Goal: Use online tool/utility: Utilize a website feature to perform a specific function

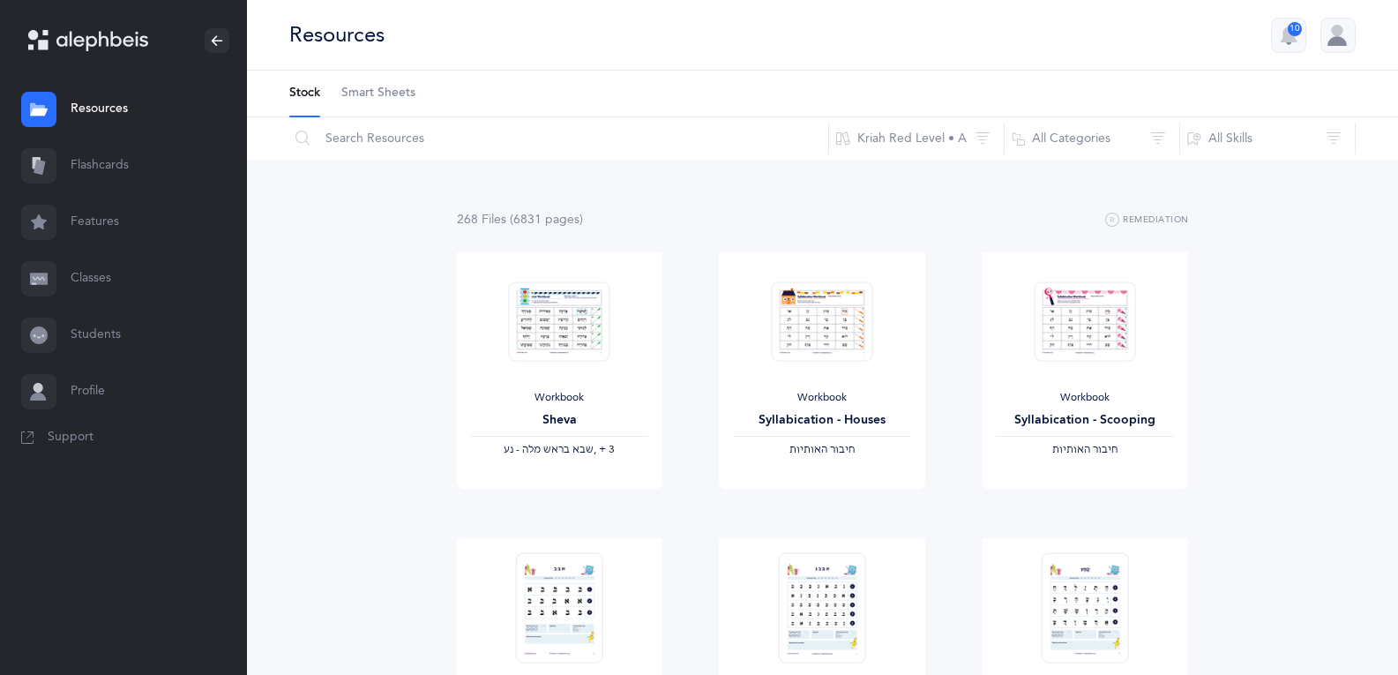
click at [127, 143] on link "Flashcards" at bounding box center [123, 166] width 247 height 56
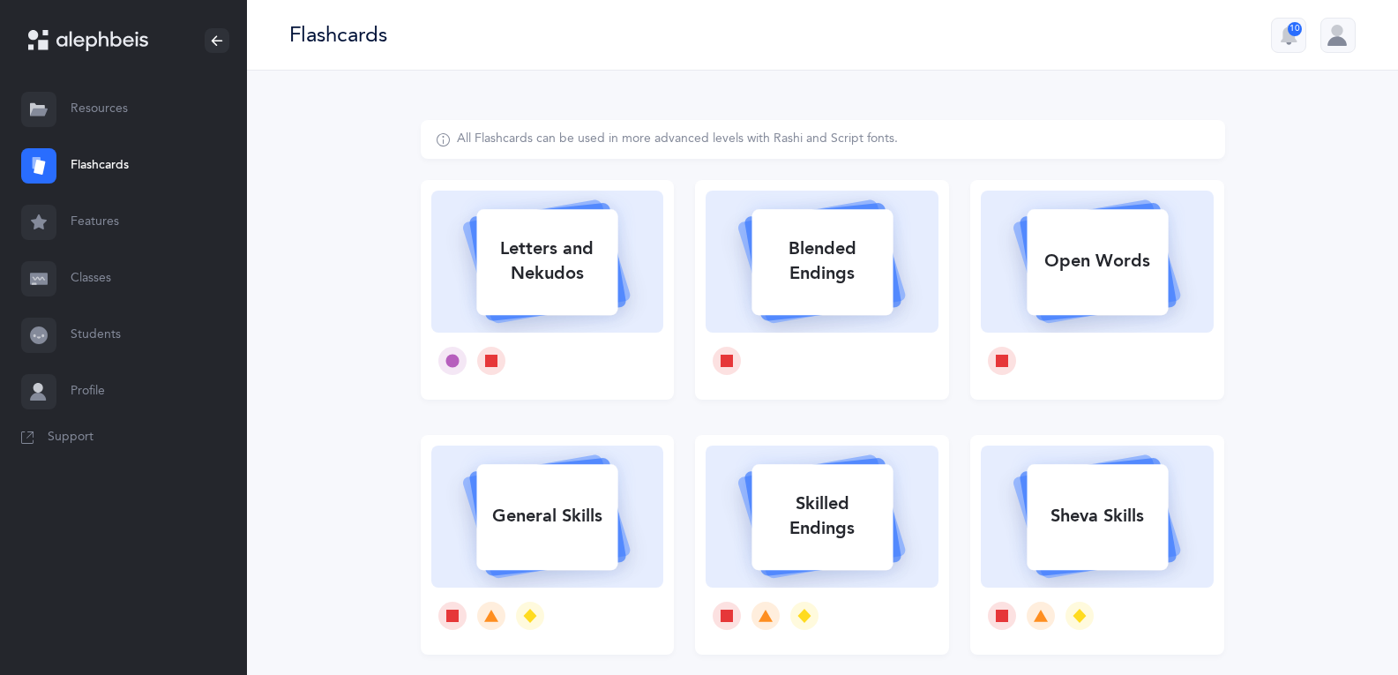
click at [509, 234] on div "Letters and Nekudos" at bounding box center [546, 261] width 141 height 71
select select
select select "single"
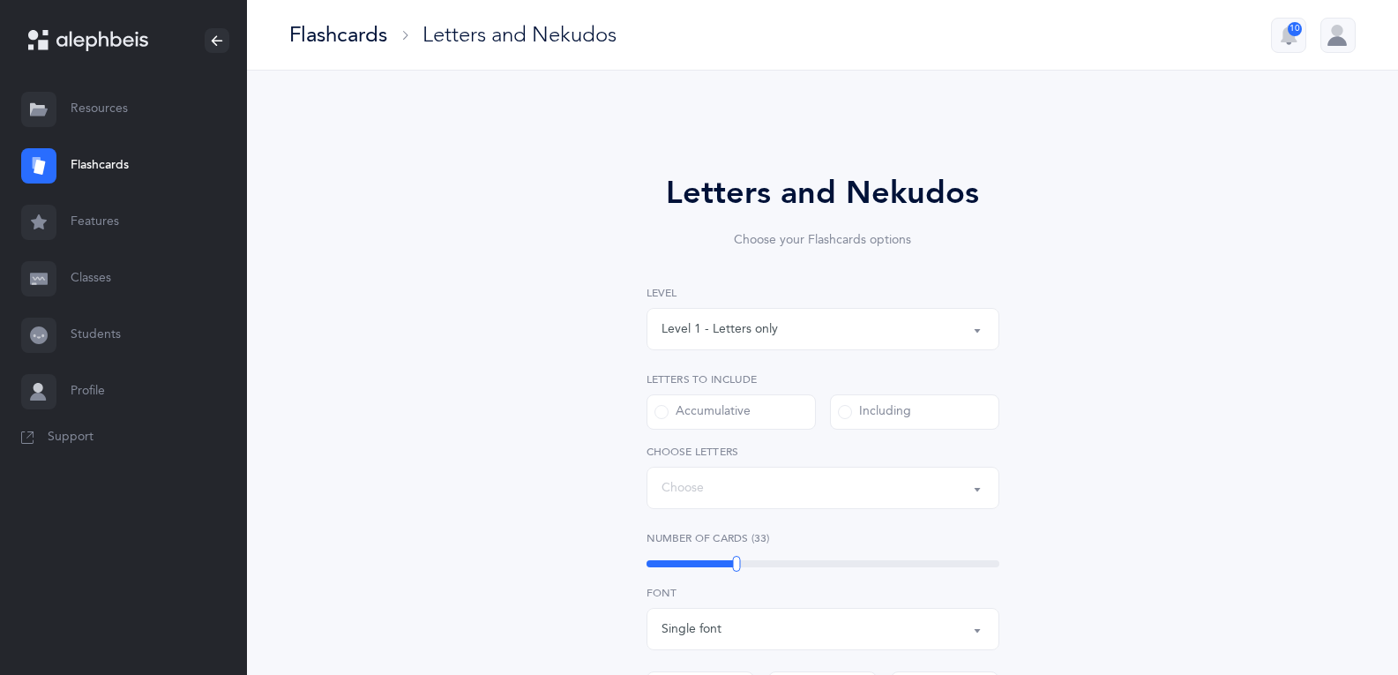
select select "27"
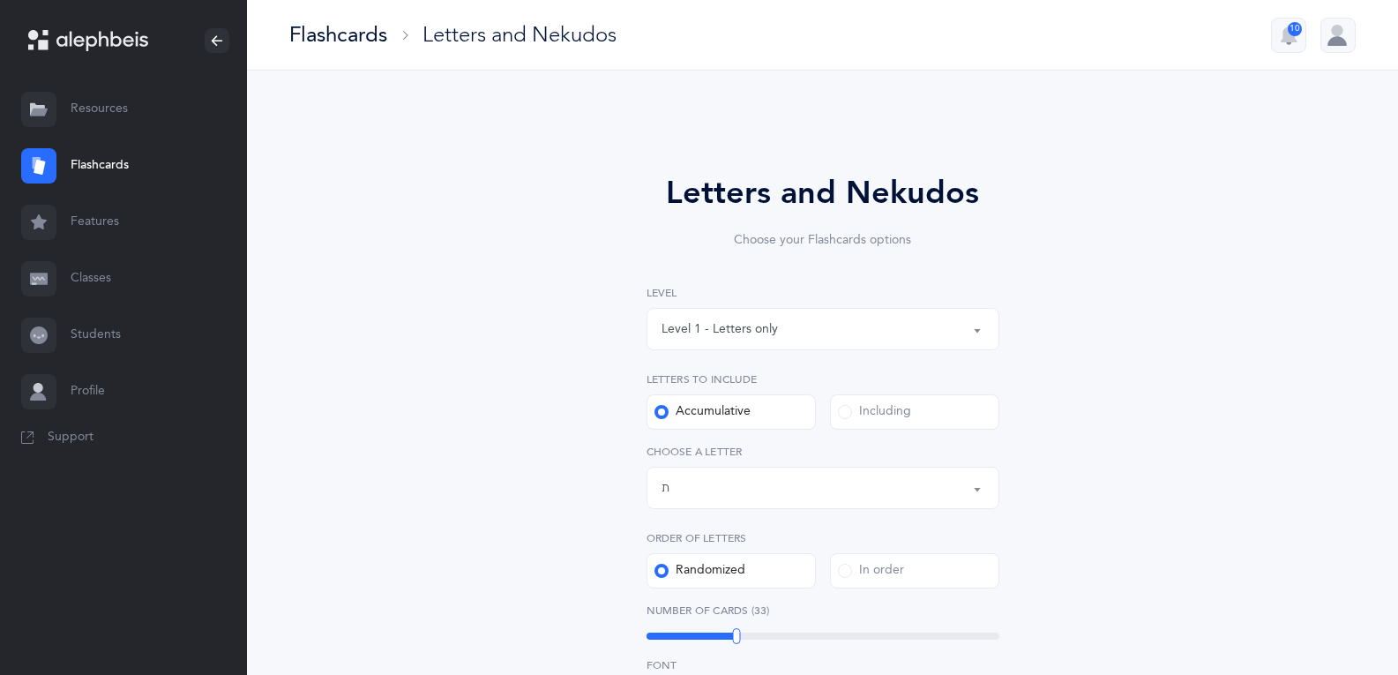
click at [817, 321] on div "Level 1 - Letters only" at bounding box center [823, 329] width 323 height 30
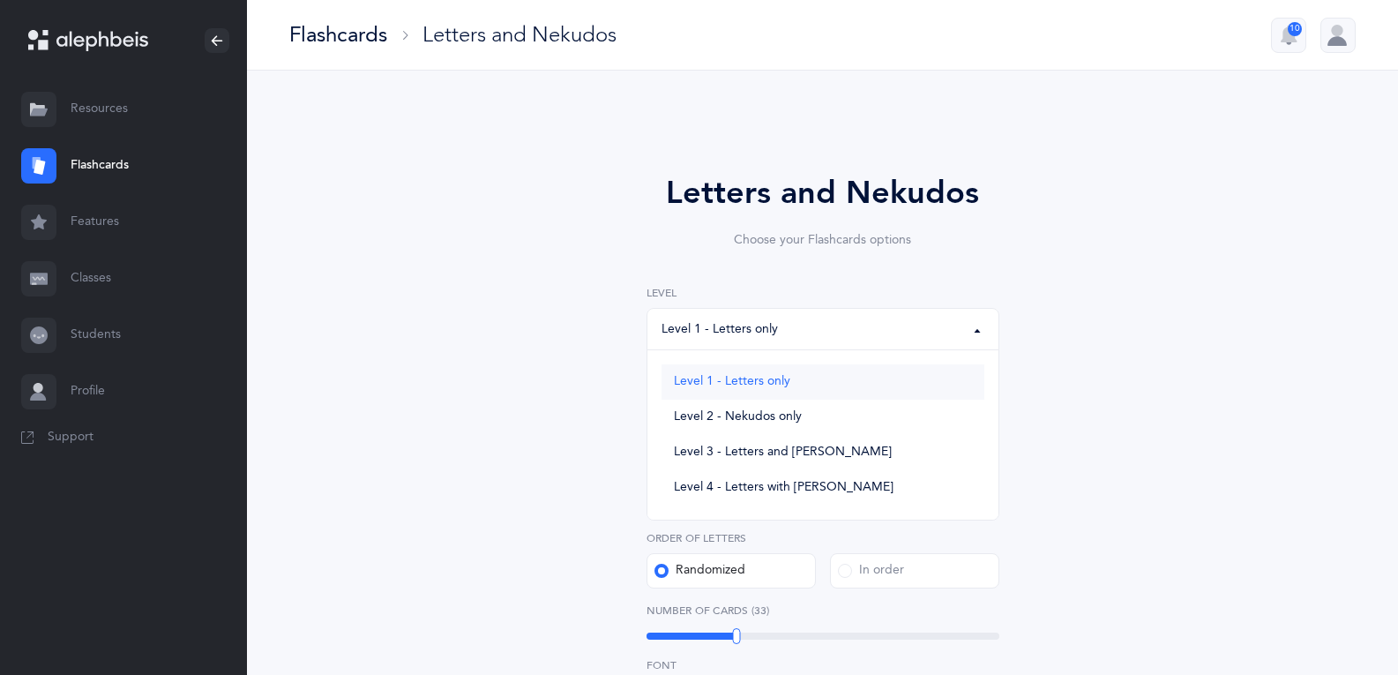
click at [791, 382] on link "Level 1 - Letters only" at bounding box center [823, 381] width 323 height 35
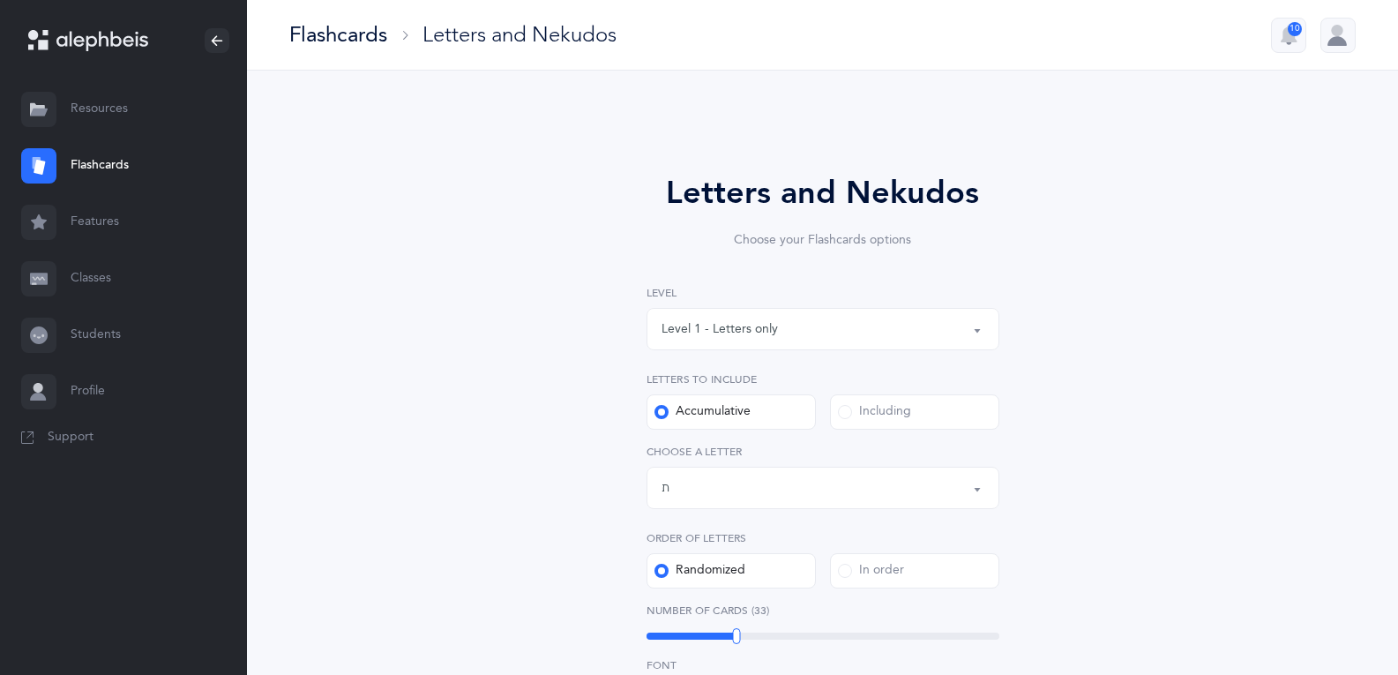
click at [828, 331] on div "Level 1 - Letters only" at bounding box center [823, 329] width 323 height 30
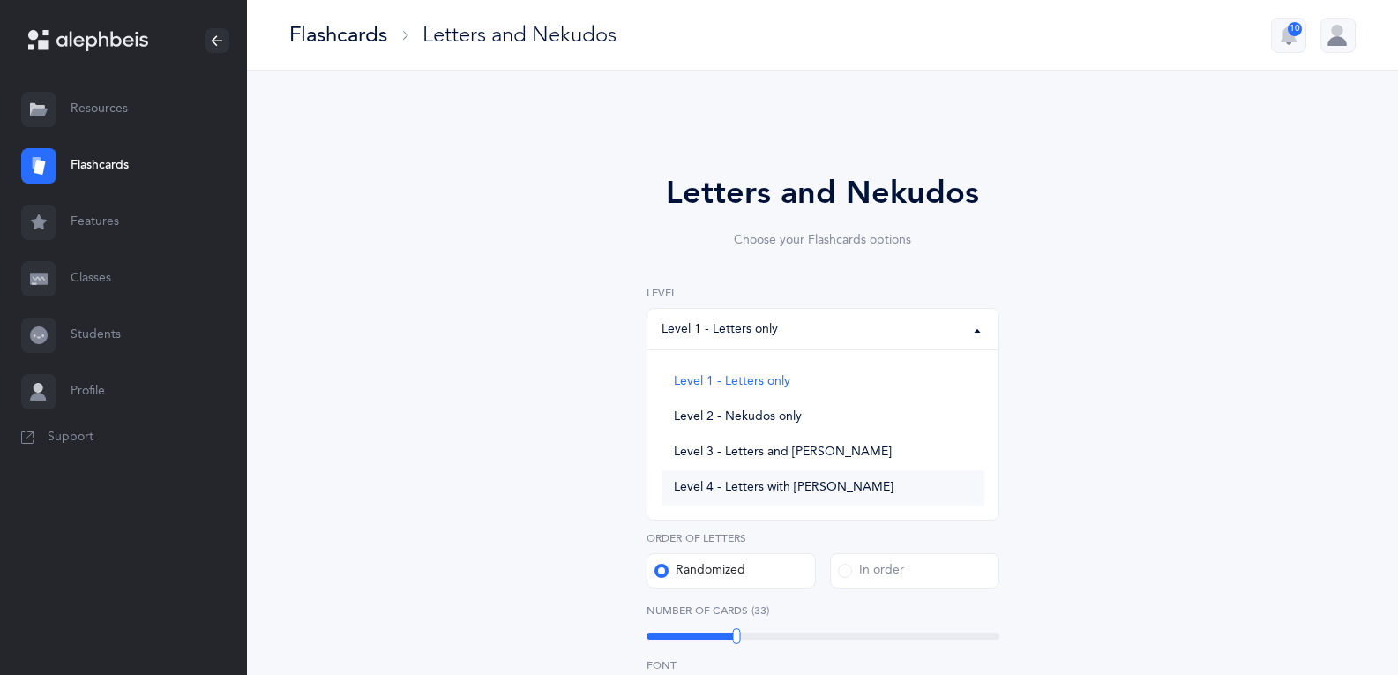
click at [765, 487] on span "Level 4 - Letters with [PERSON_NAME]" at bounding box center [784, 488] width 220 height 16
select select "4"
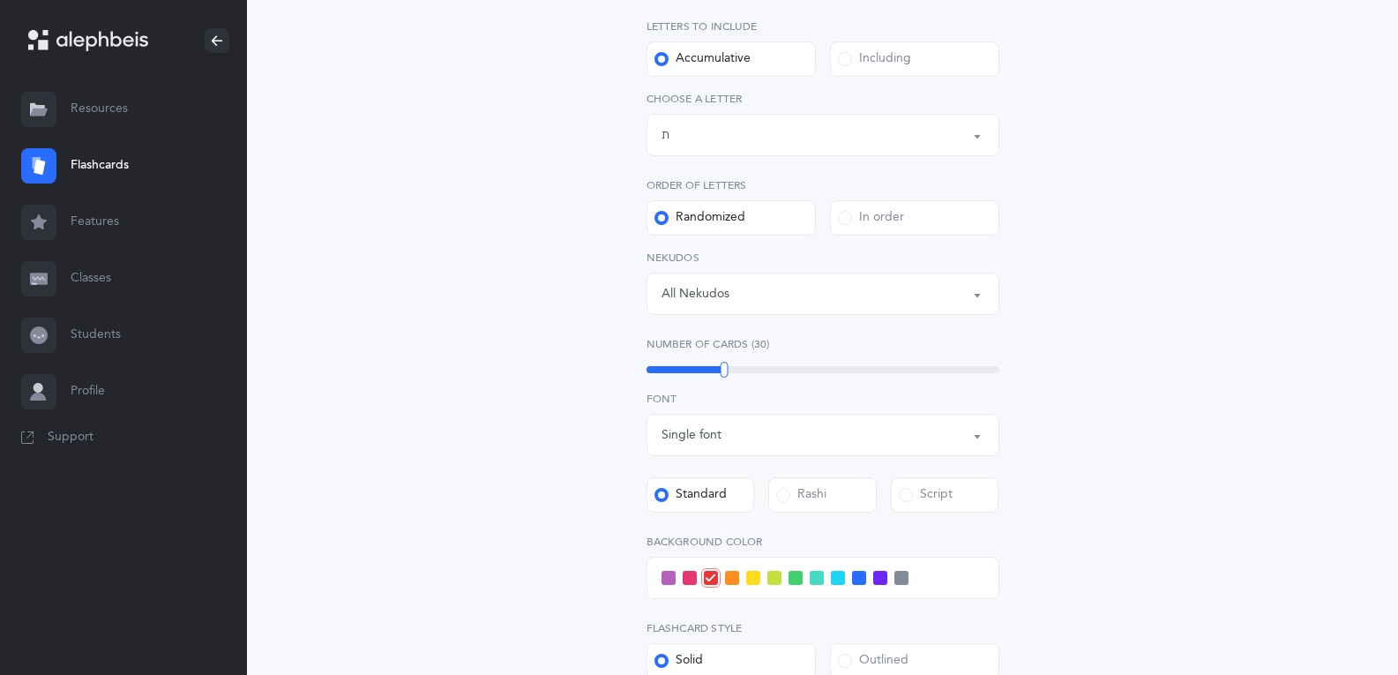
scroll to position [441, 0]
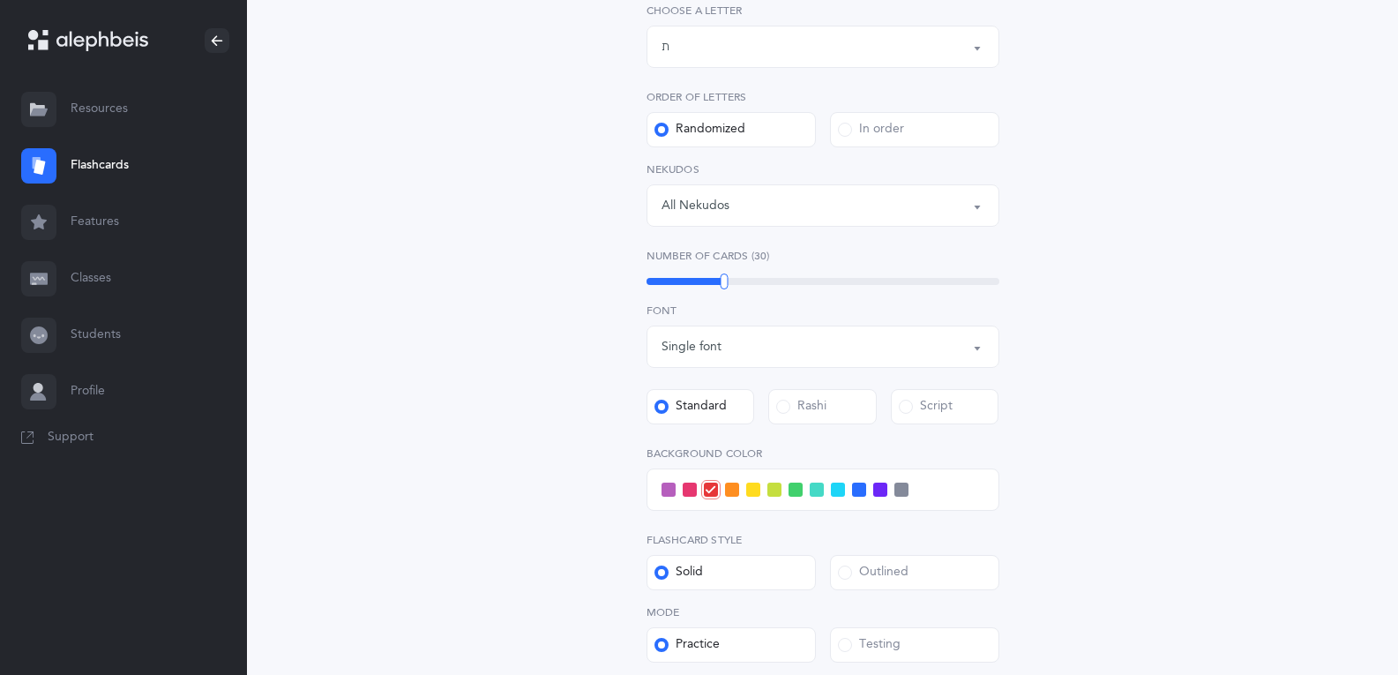
click at [869, 582] on label "Outlined" at bounding box center [914, 572] width 169 height 35
click at [0, 0] on input "Outlined" at bounding box center [0, 0] width 0 height 0
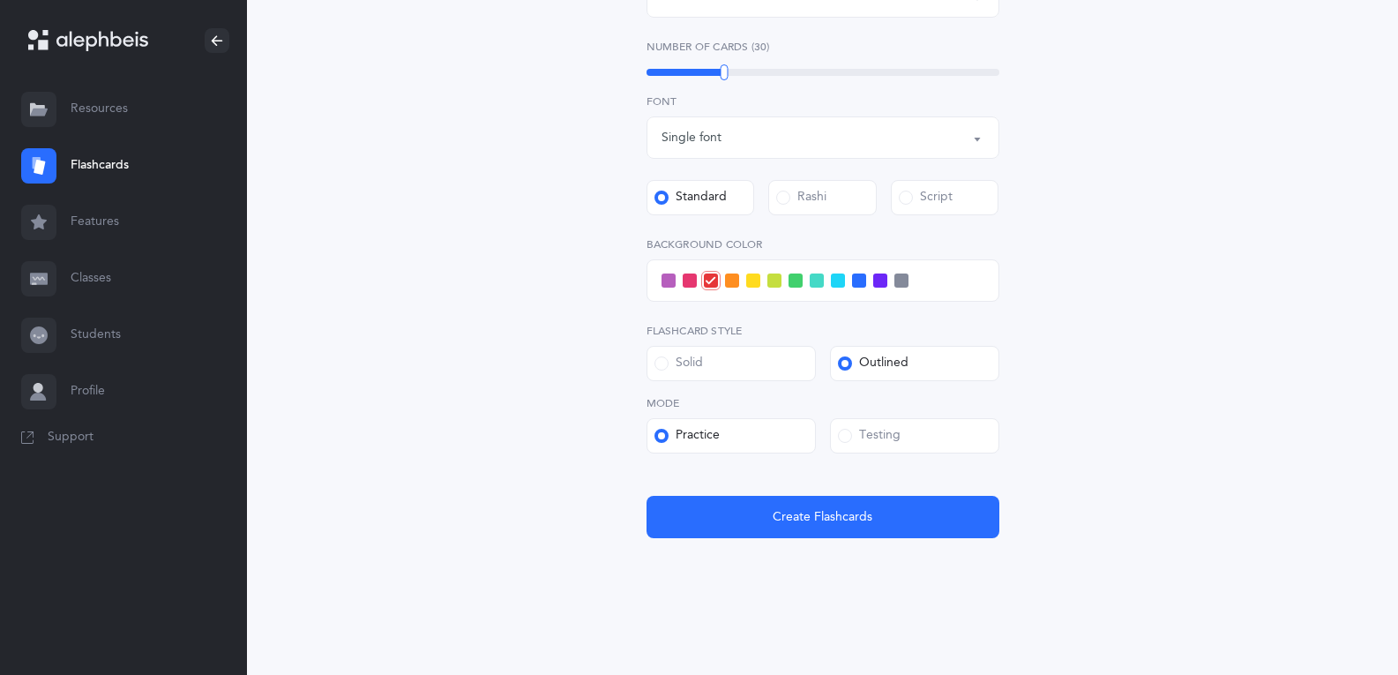
scroll to position [655, 0]
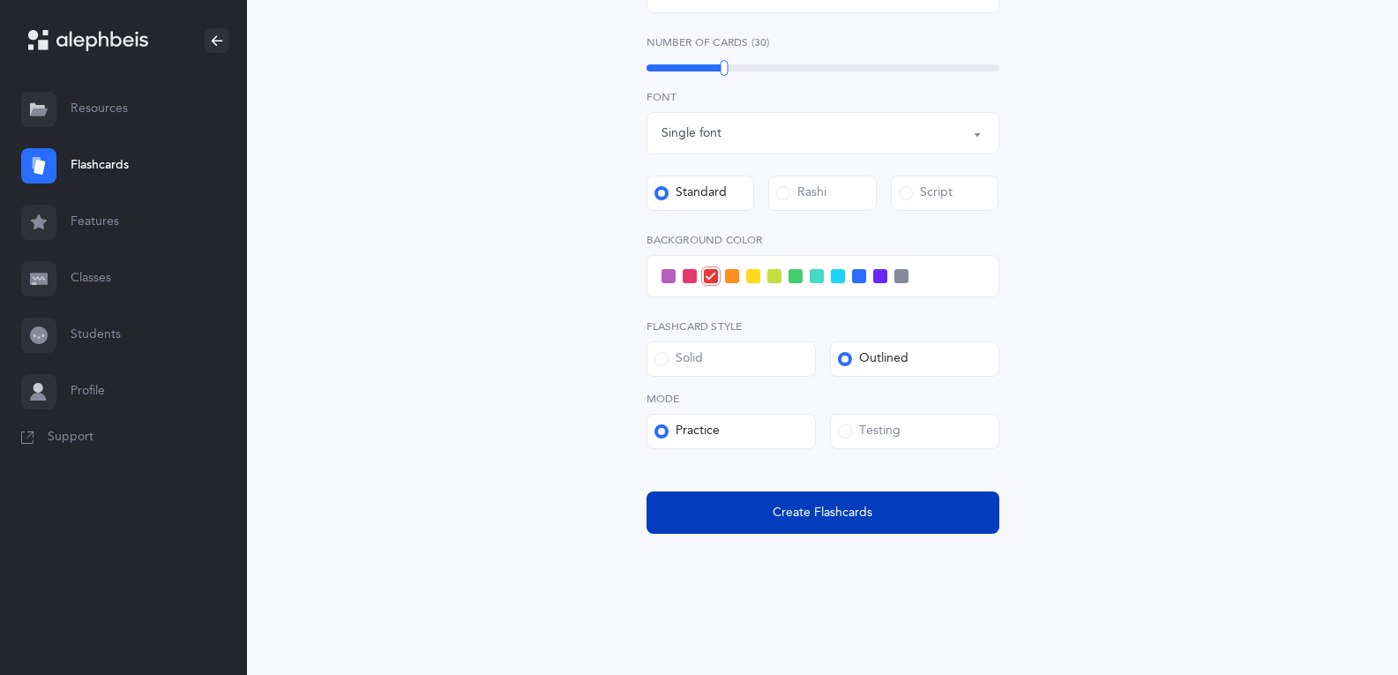
click at [853, 520] on span "Create Flashcards" at bounding box center [823, 513] width 100 height 19
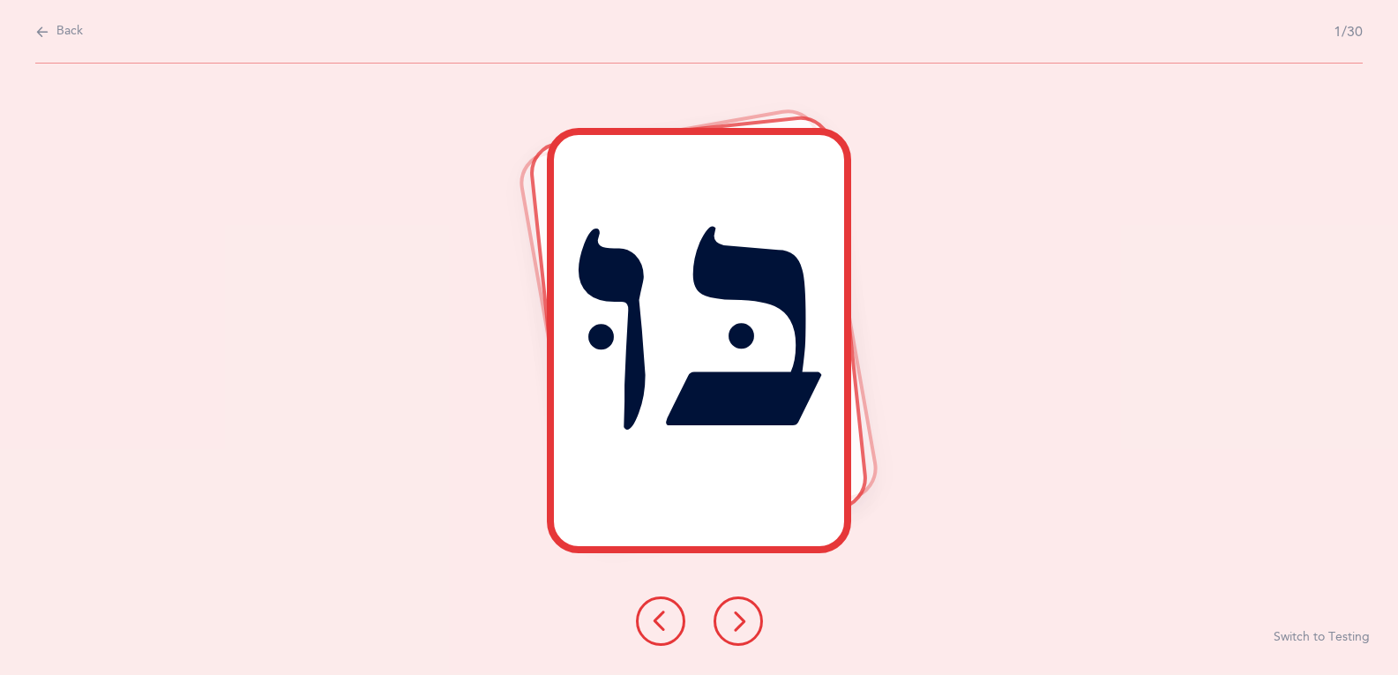
scroll to position [0, 0]
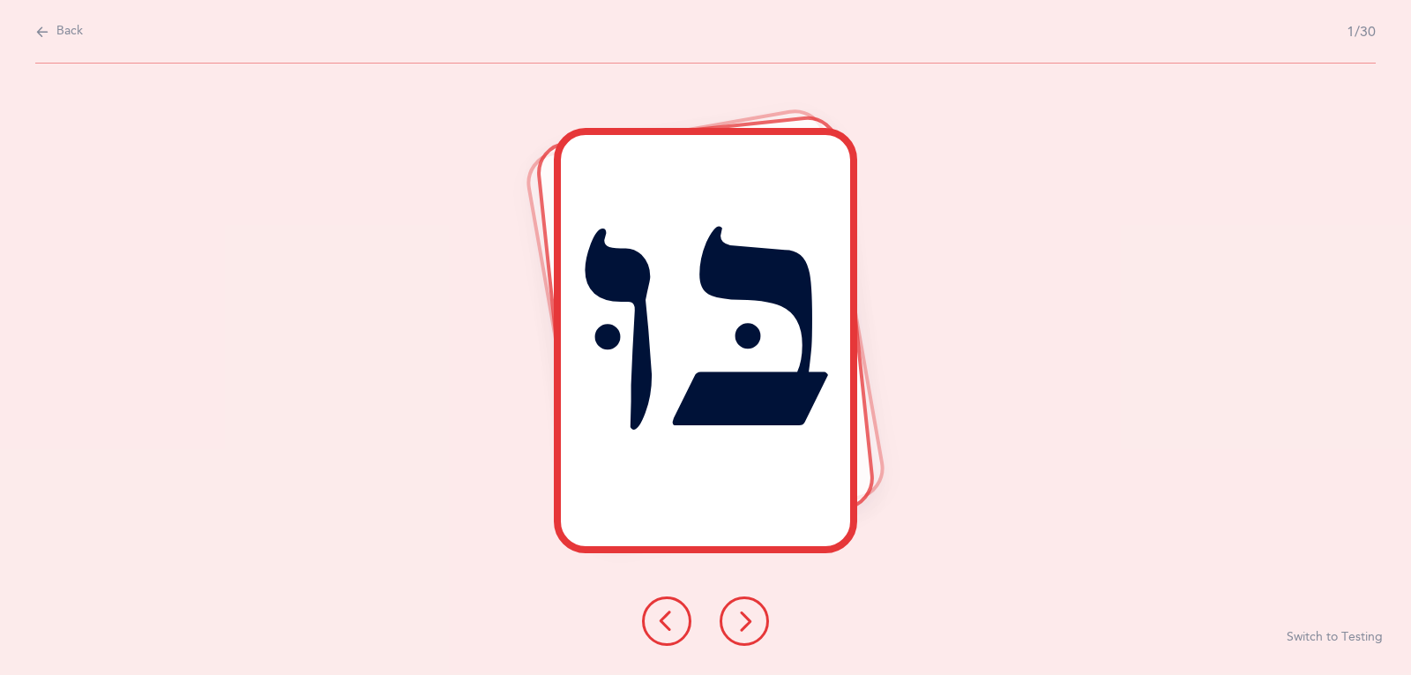
click at [42, 26] on icon at bounding box center [42, 31] width 14 height 19
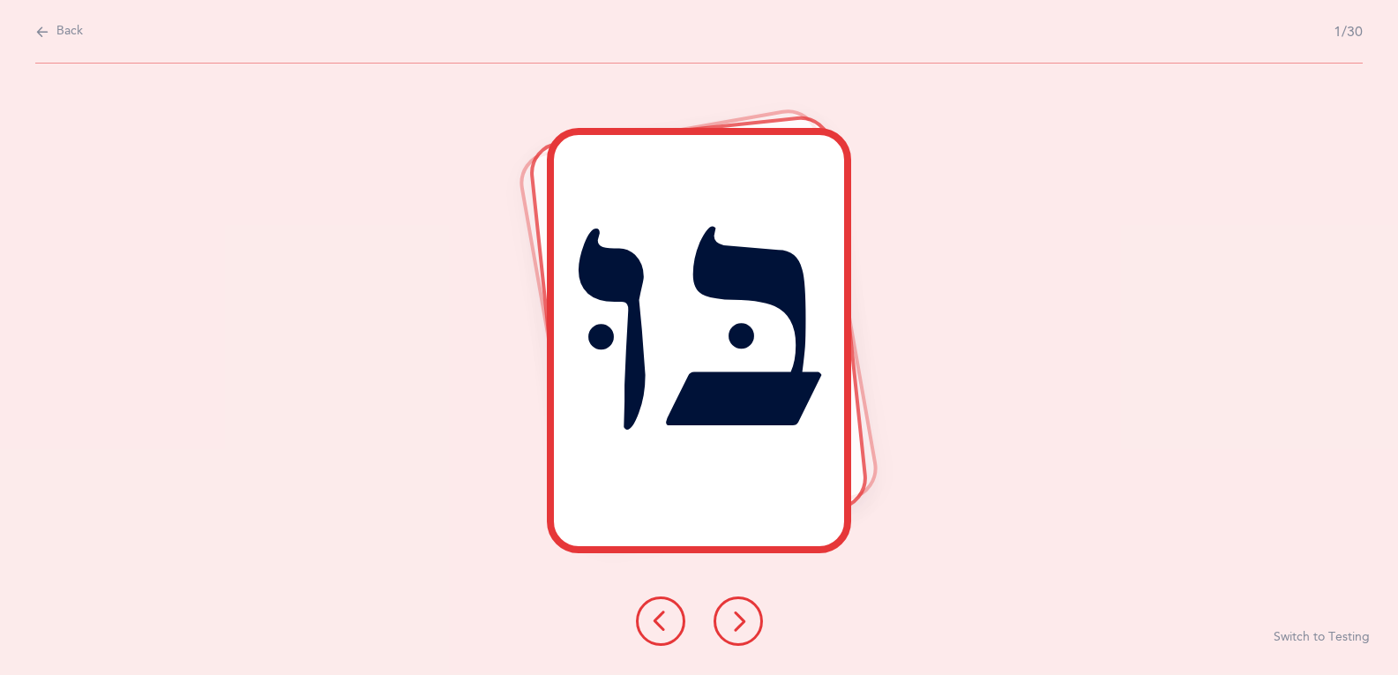
select select "4"
select select "27"
select select "single"
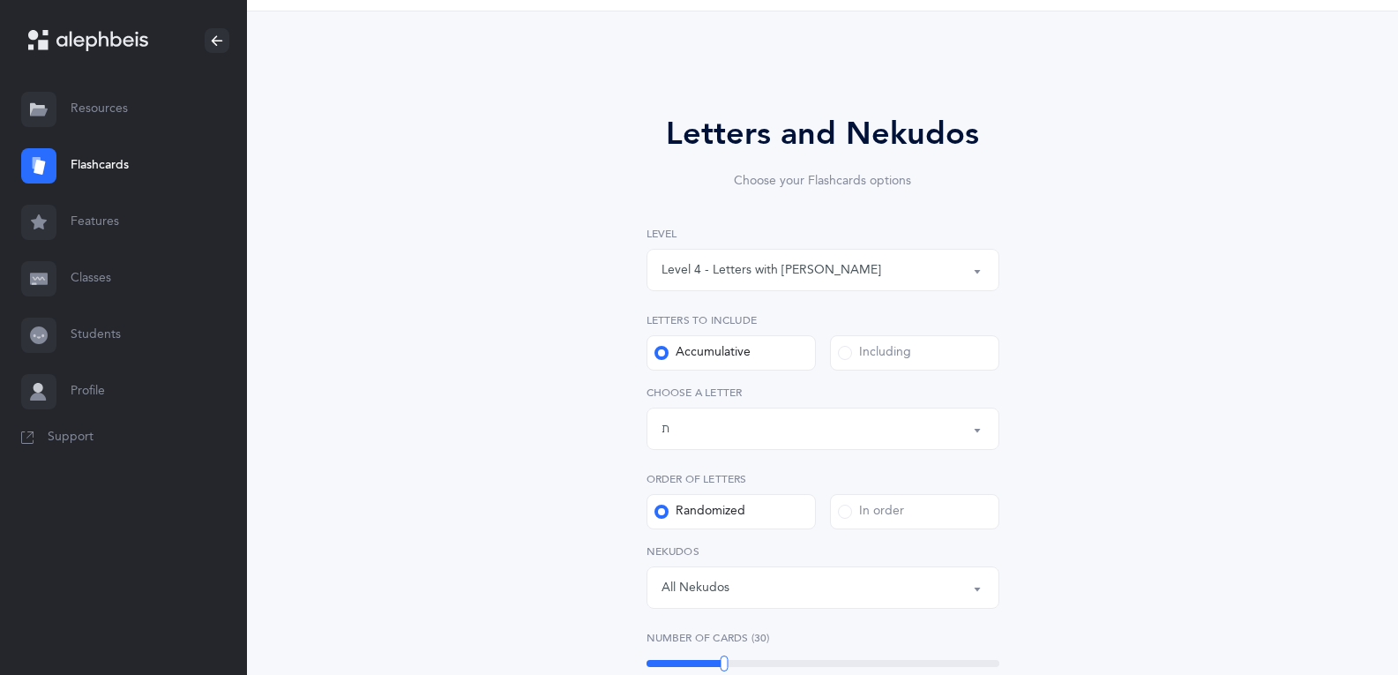
scroll to position [176, 0]
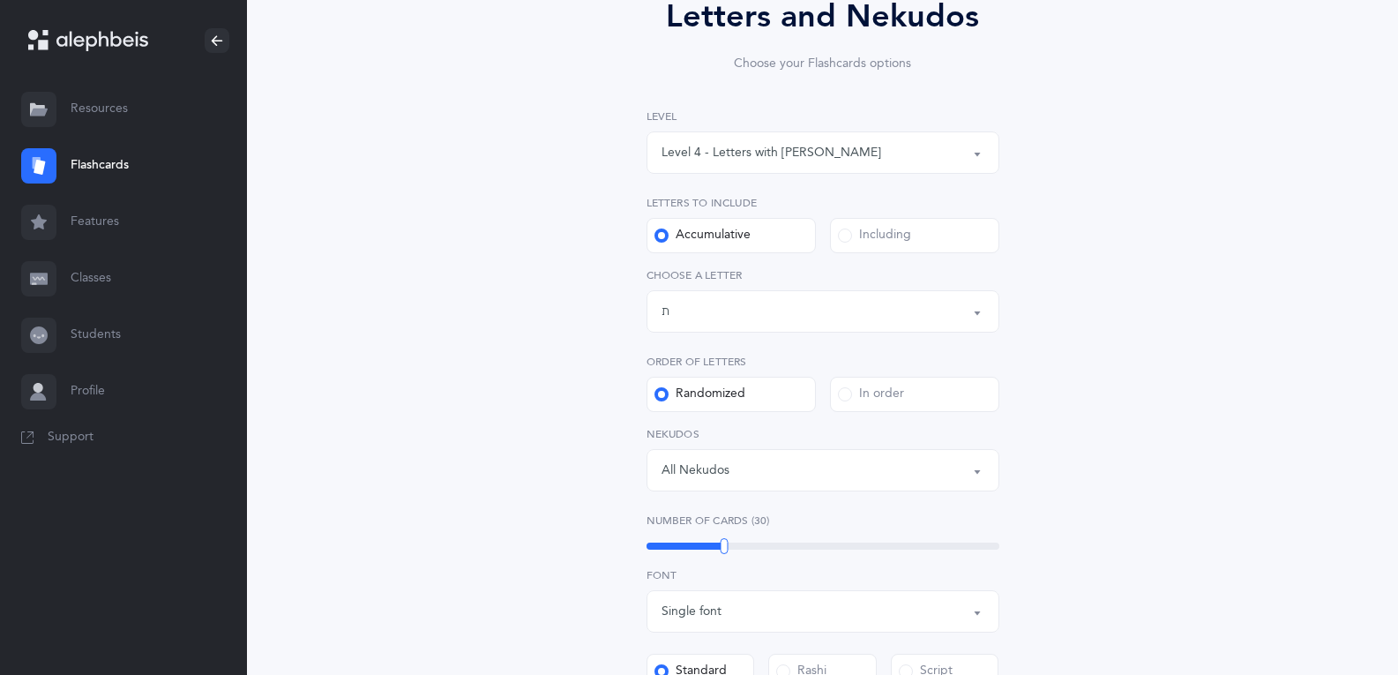
click at [843, 480] on div "All Nekudos" at bounding box center [823, 470] width 323 height 30
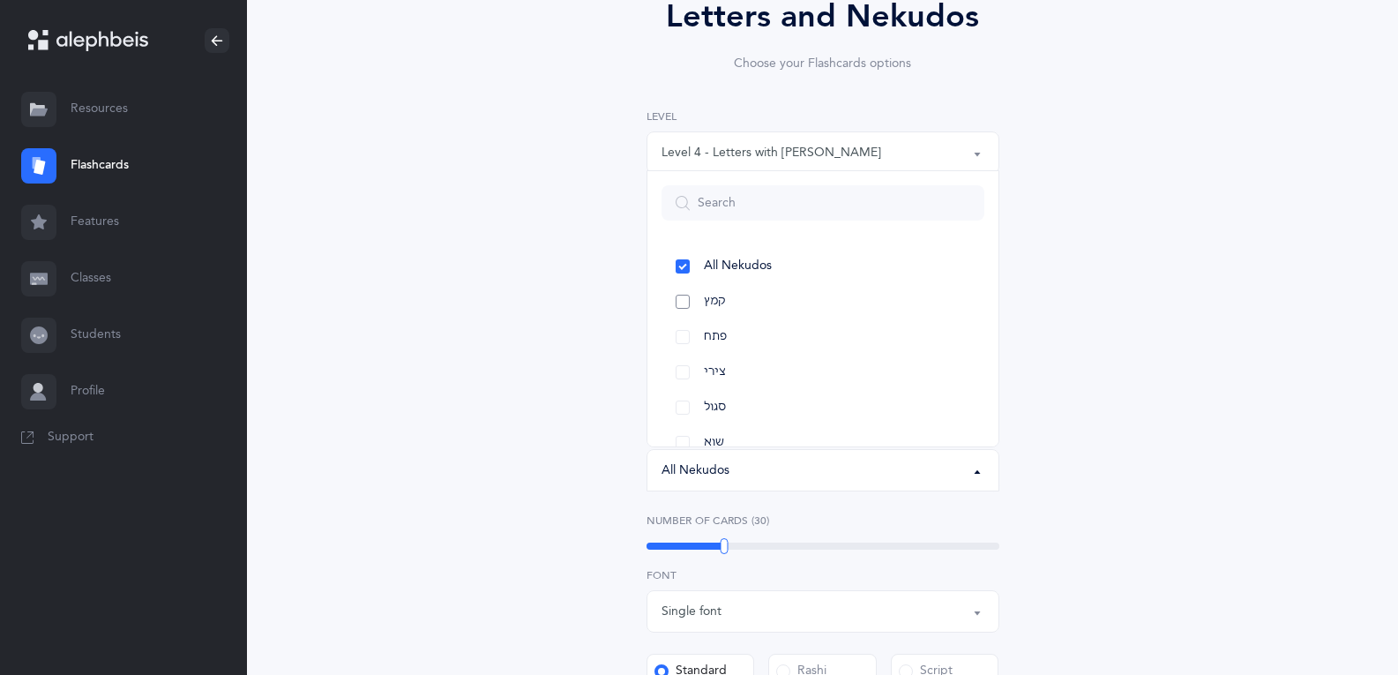
click at [864, 296] on link "קמץ" at bounding box center [823, 301] width 323 height 35
select select "28"
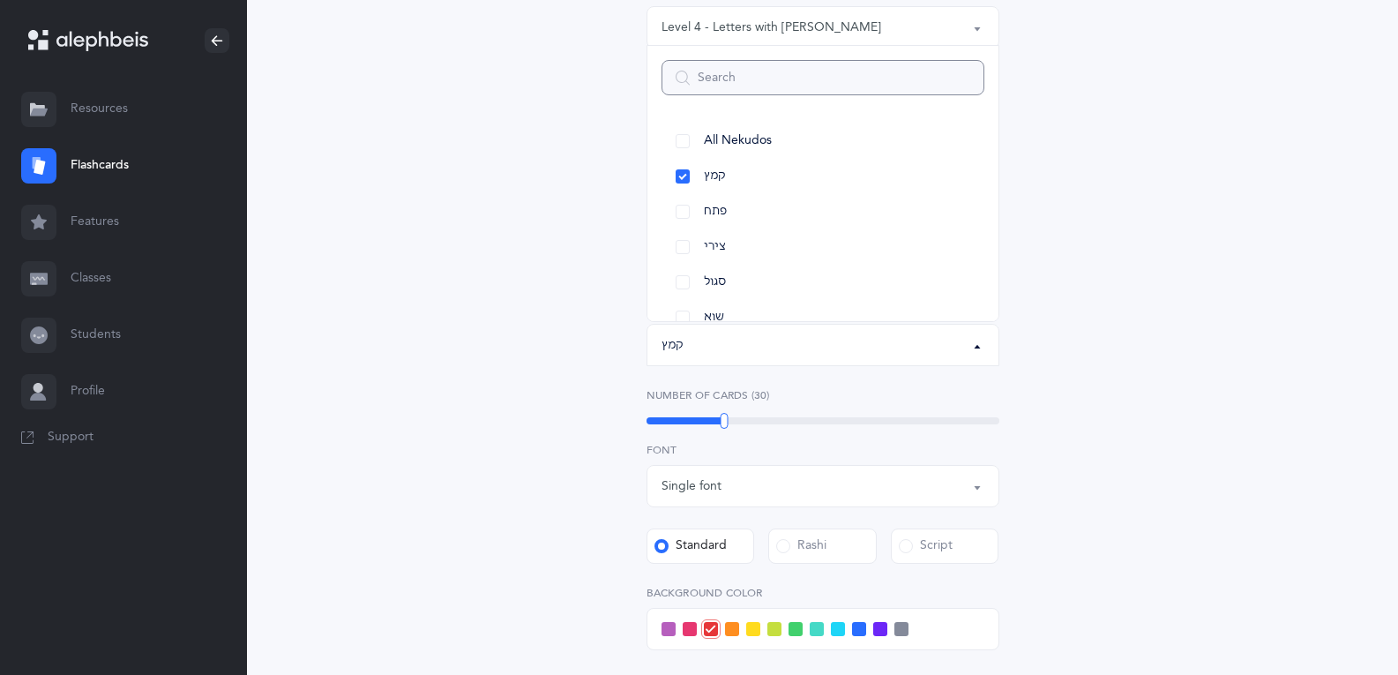
scroll to position [618, 0]
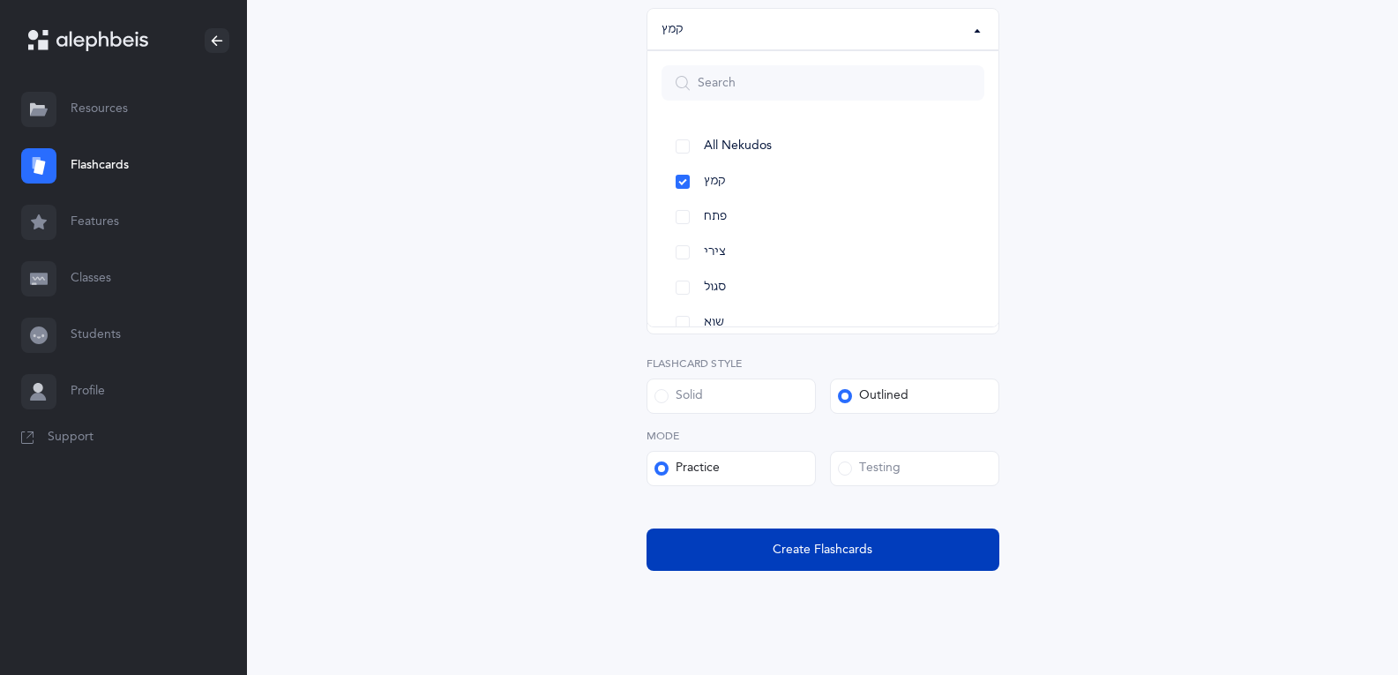
click at [889, 564] on button "Create Flashcards" at bounding box center [823, 549] width 353 height 42
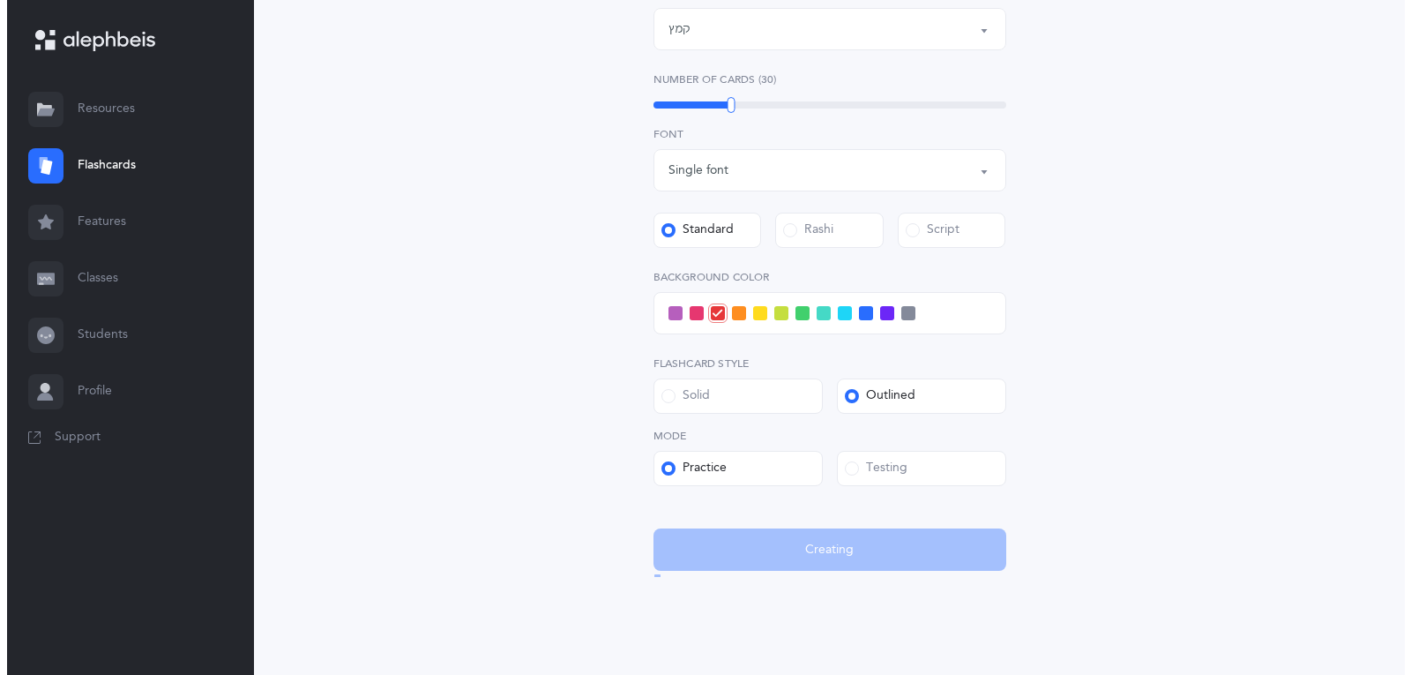
scroll to position [0, 0]
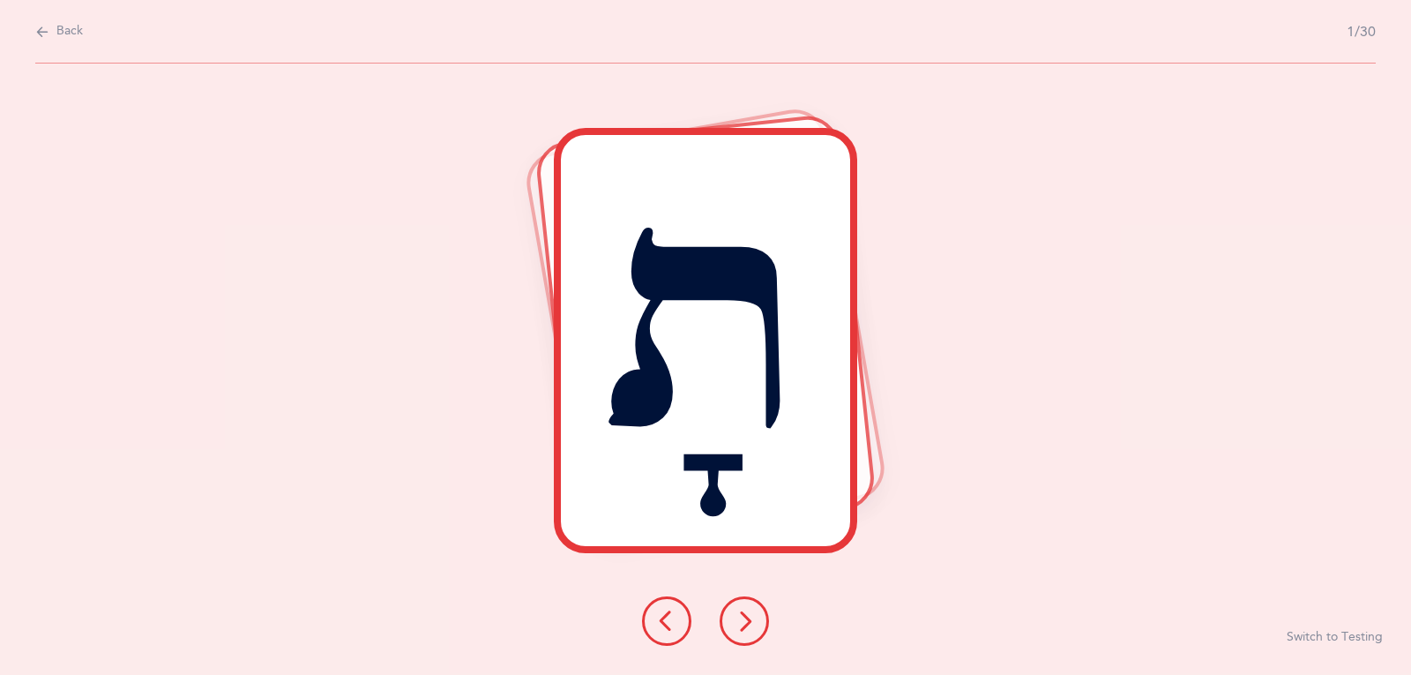
click at [729, 625] on button at bounding box center [744, 620] width 49 height 49
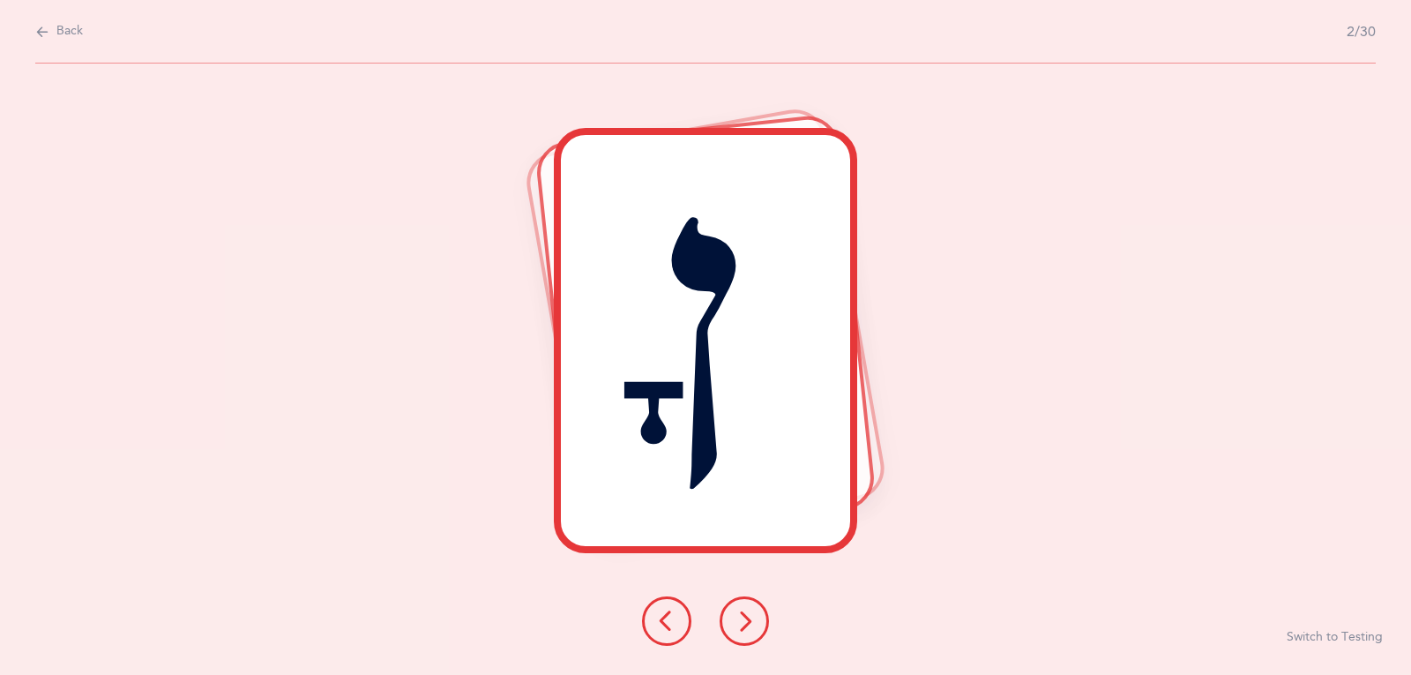
click at [729, 625] on button at bounding box center [744, 620] width 49 height 49
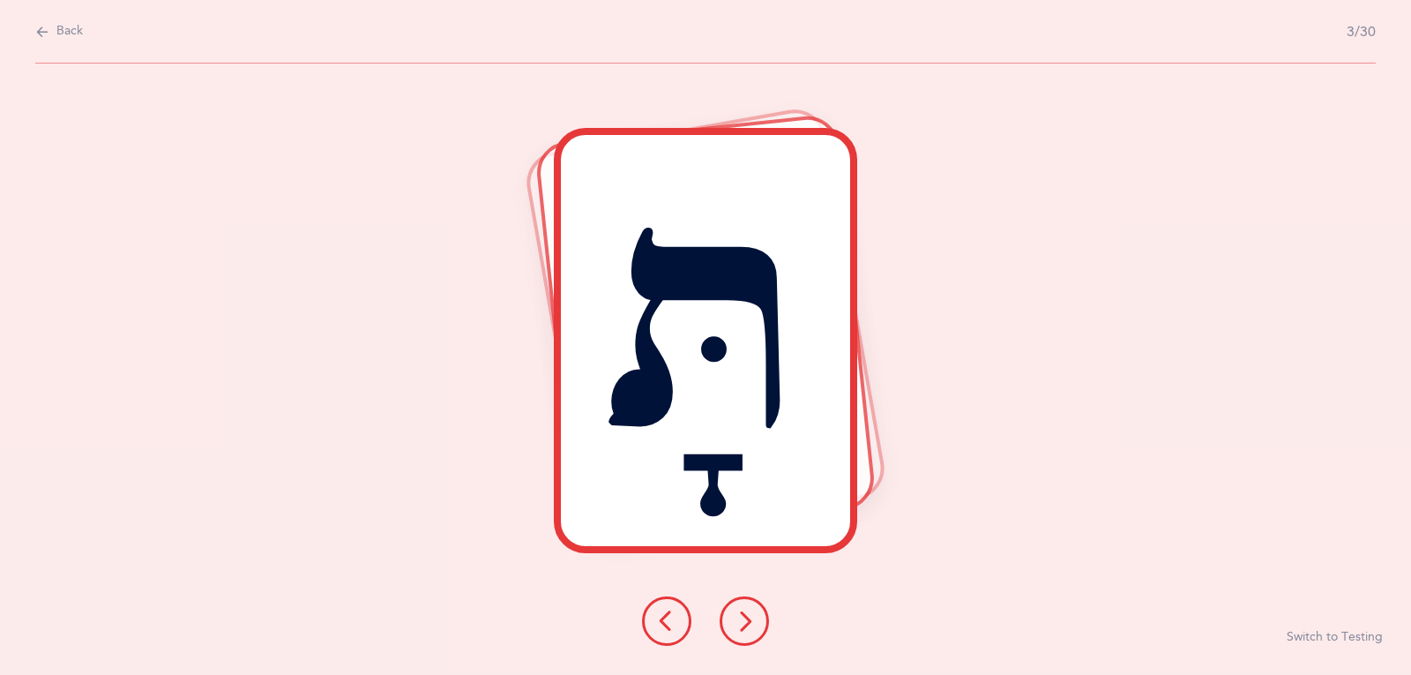
click at [733, 621] on button at bounding box center [744, 620] width 49 height 49
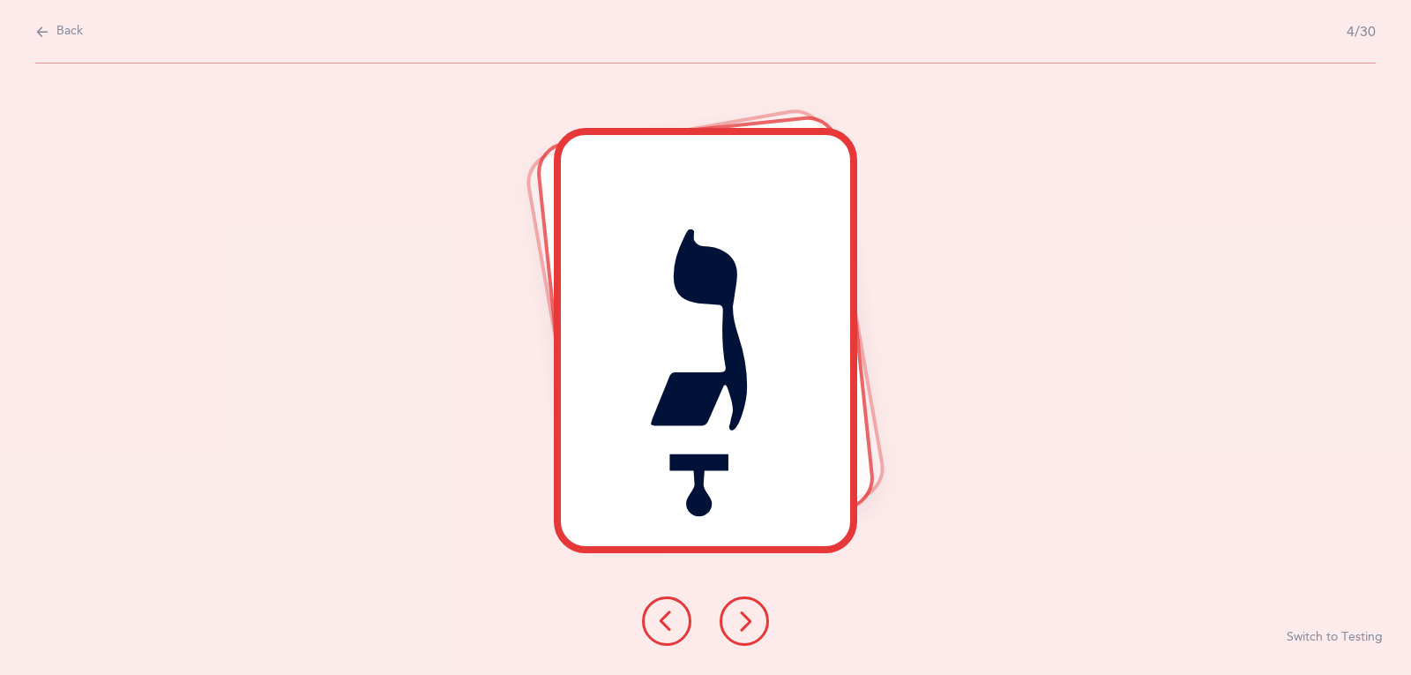
click at [741, 620] on icon at bounding box center [744, 620] width 21 height 21
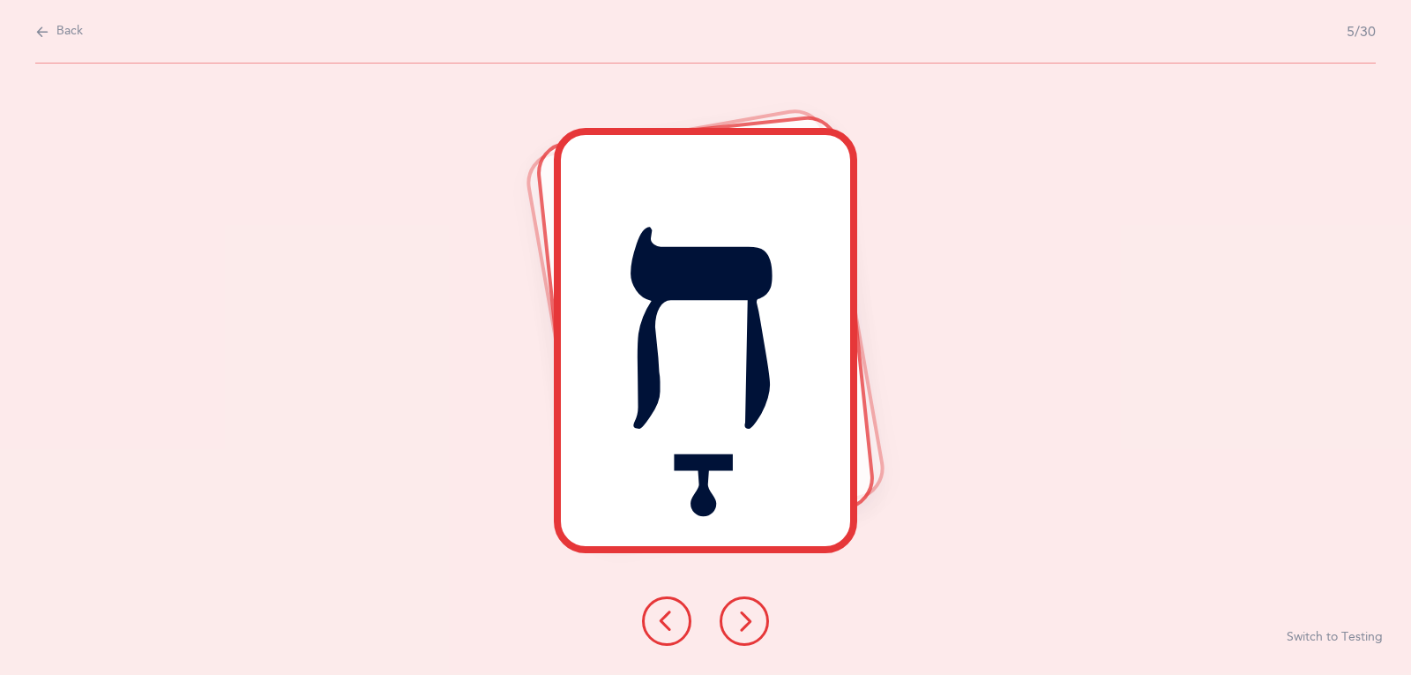
click at [741, 620] on icon at bounding box center [744, 620] width 21 height 21
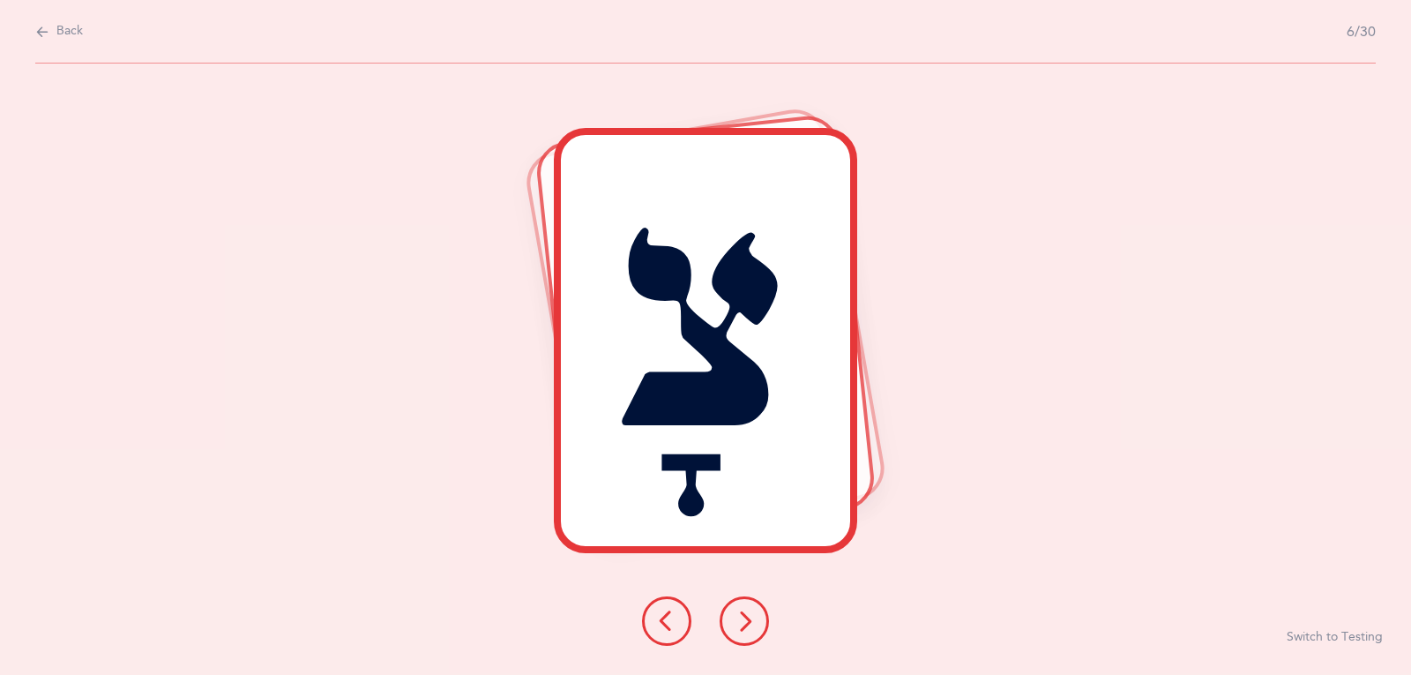
click at [741, 620] on icon at bounding box center [744, 620] width 21 height 21
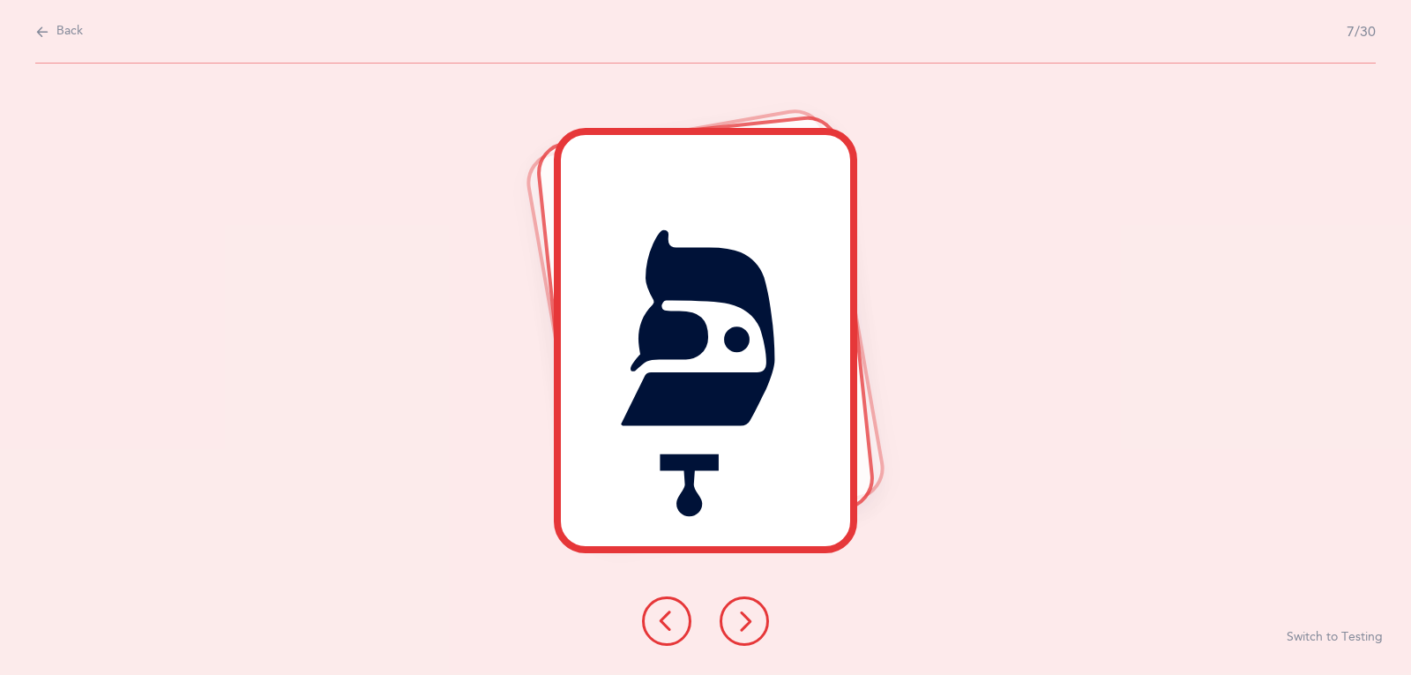
click at [741, 620] on icon at bounding box center [744, 620] width 21 height 21
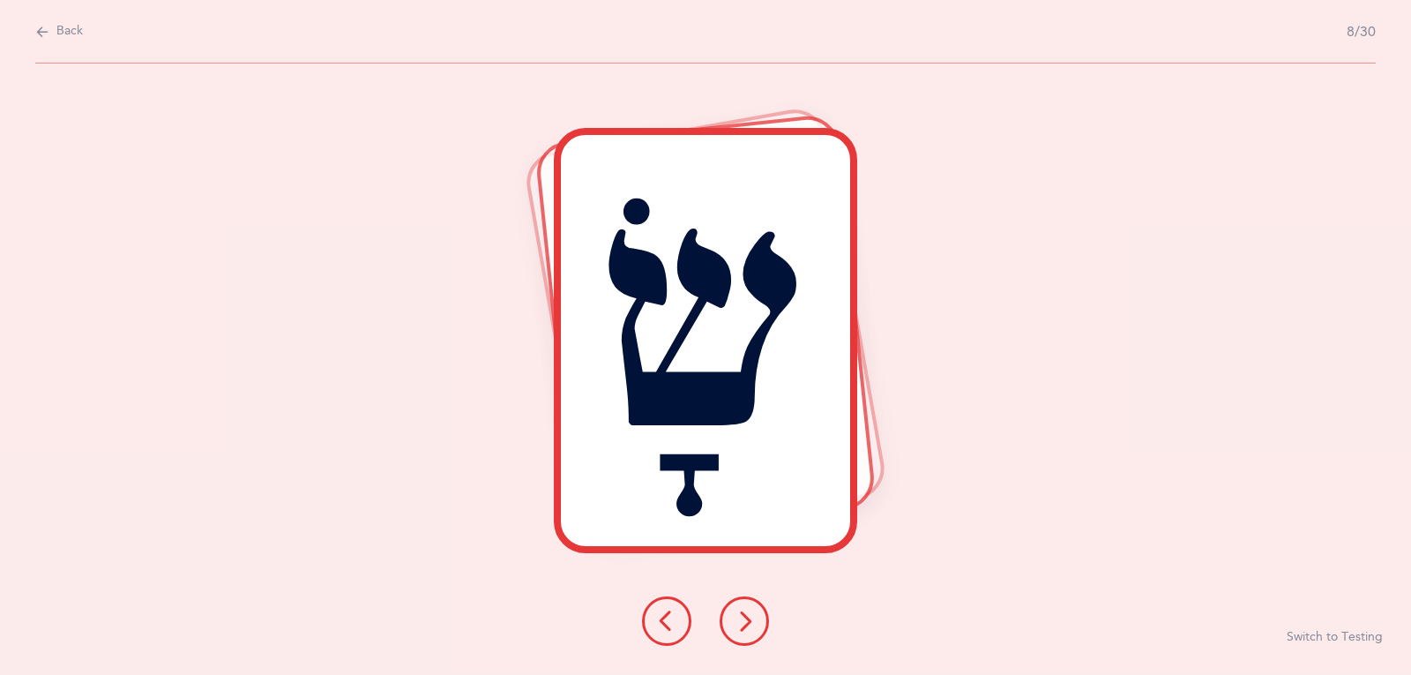
click at [754, 619] on icon at bounding box center [744, 620] width 21 height 21
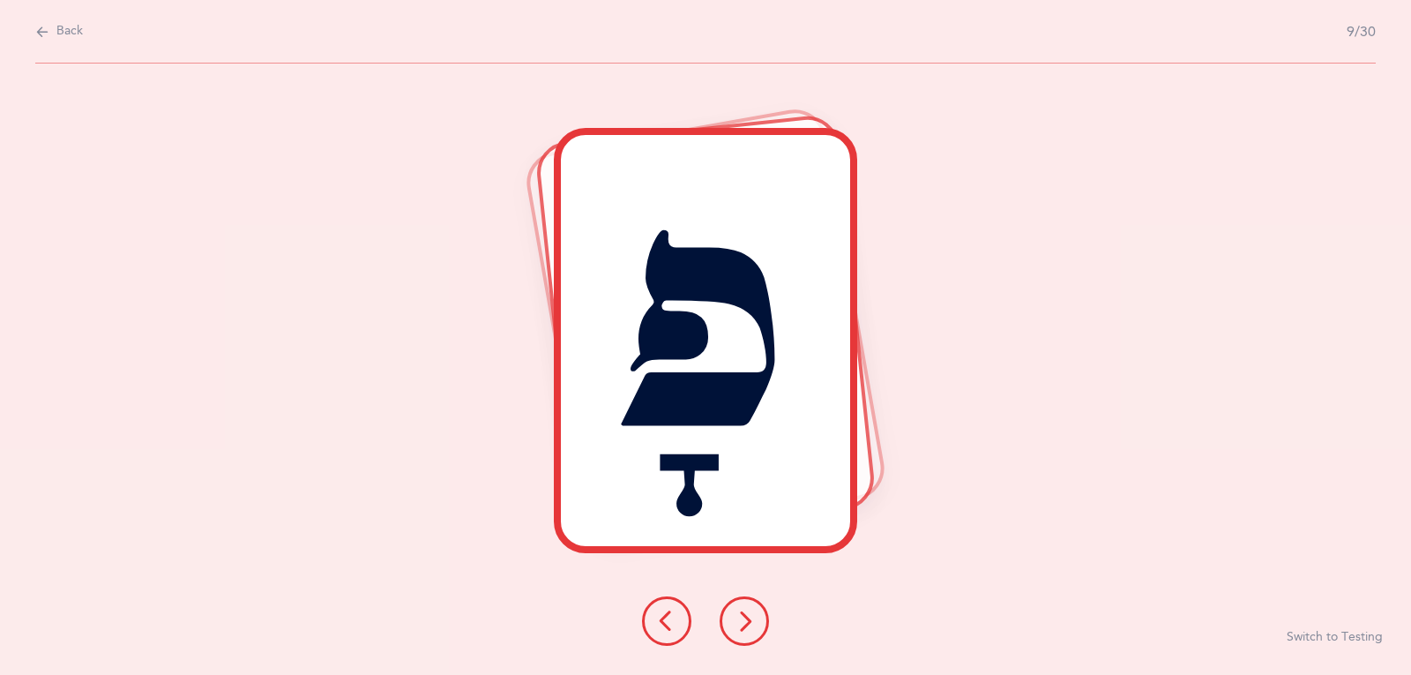
click at [747, 614] on icon at bounding box center [744, 620] width 21 height 21
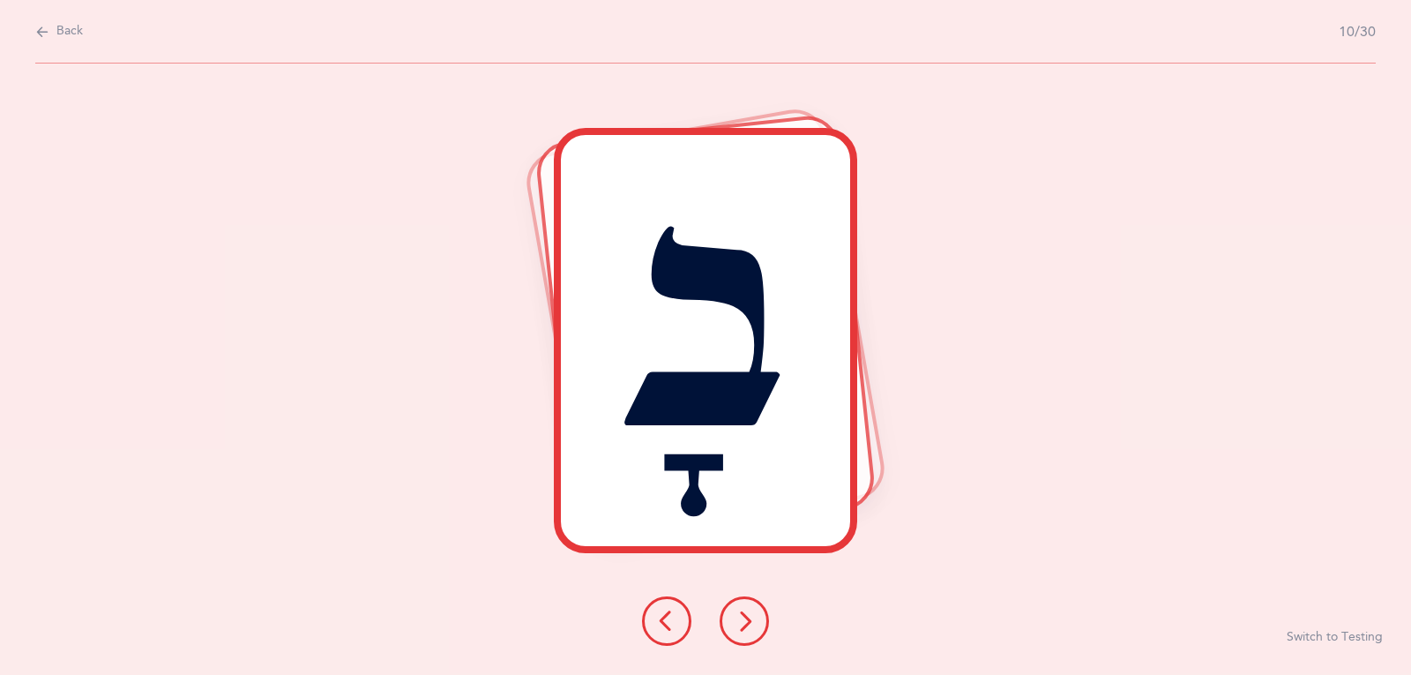
click at [745, 612] on icon at bounding box center [744, 620] width 21 height 21
click at [745, 626] on icon at bounding box center [744, 620] width 21 height 21
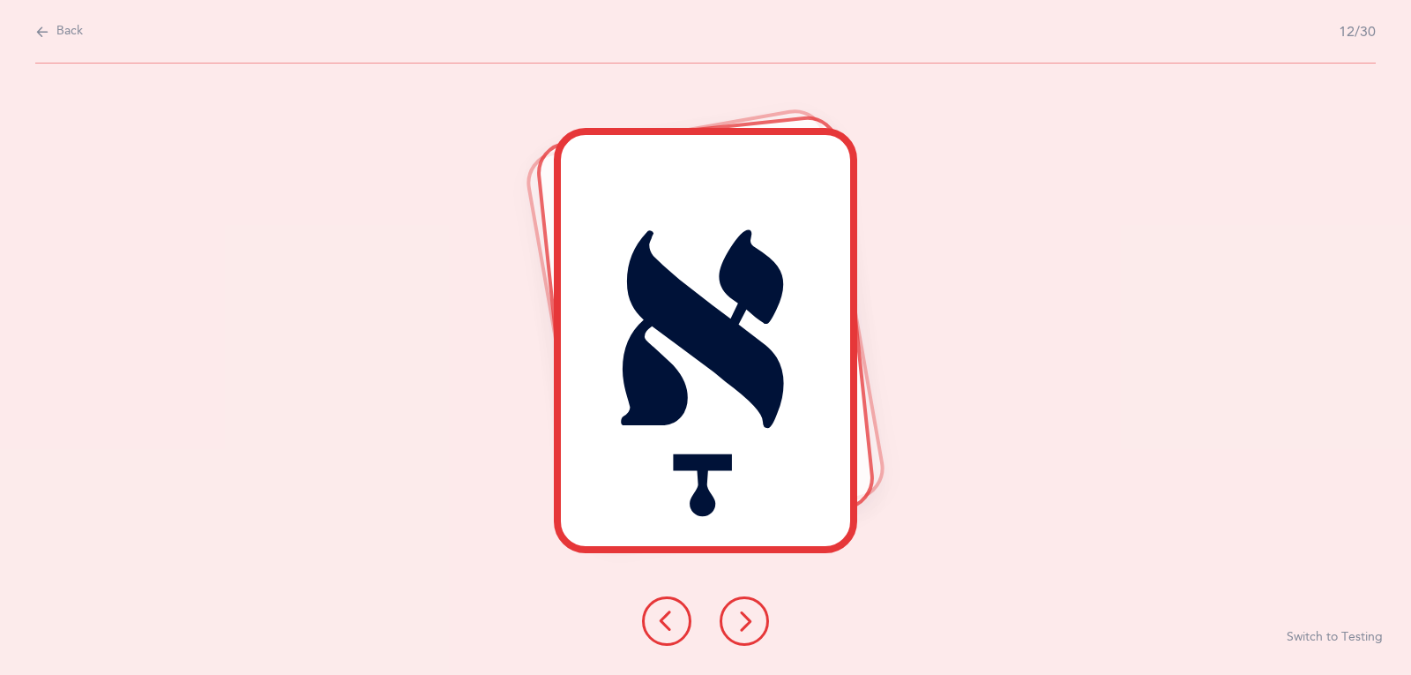
click at [734, 620] on icon at bounding box center [744, 620] width 21 height 21
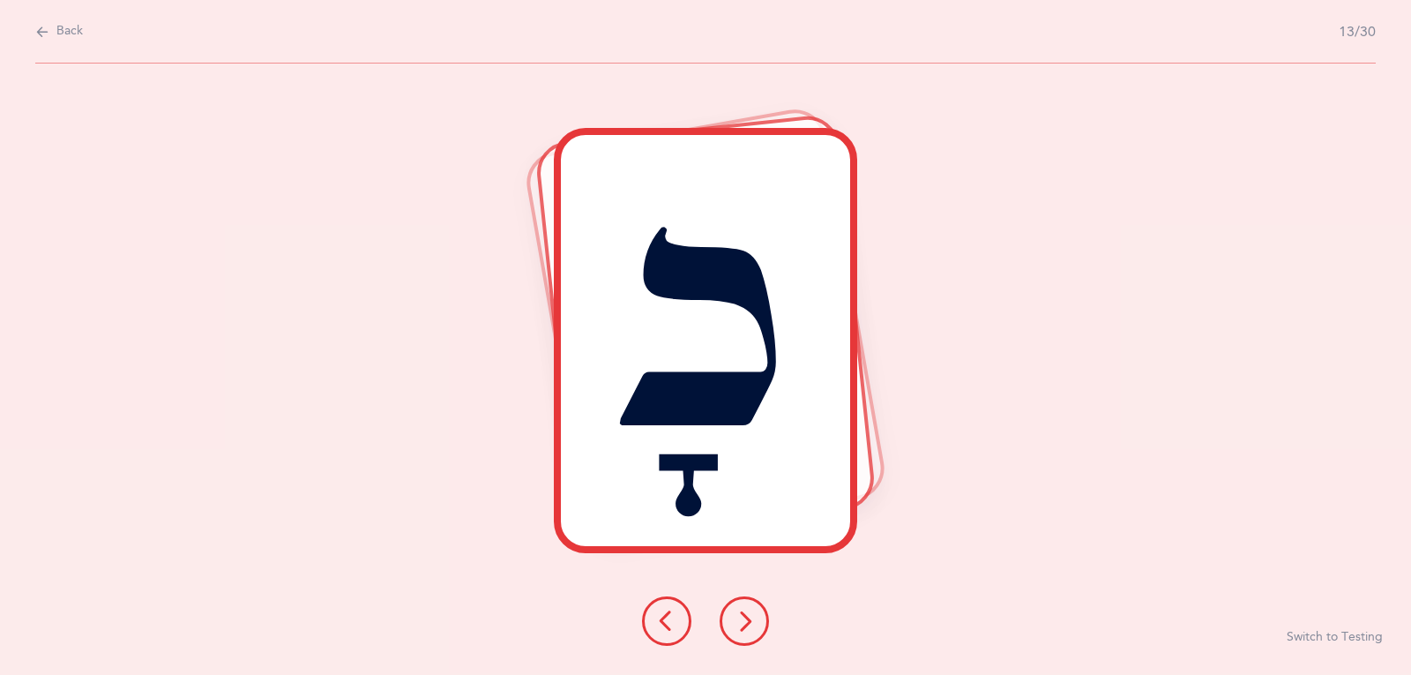
click at [737, 621] on icon at bounding box center [744, 620] width 21 height 21
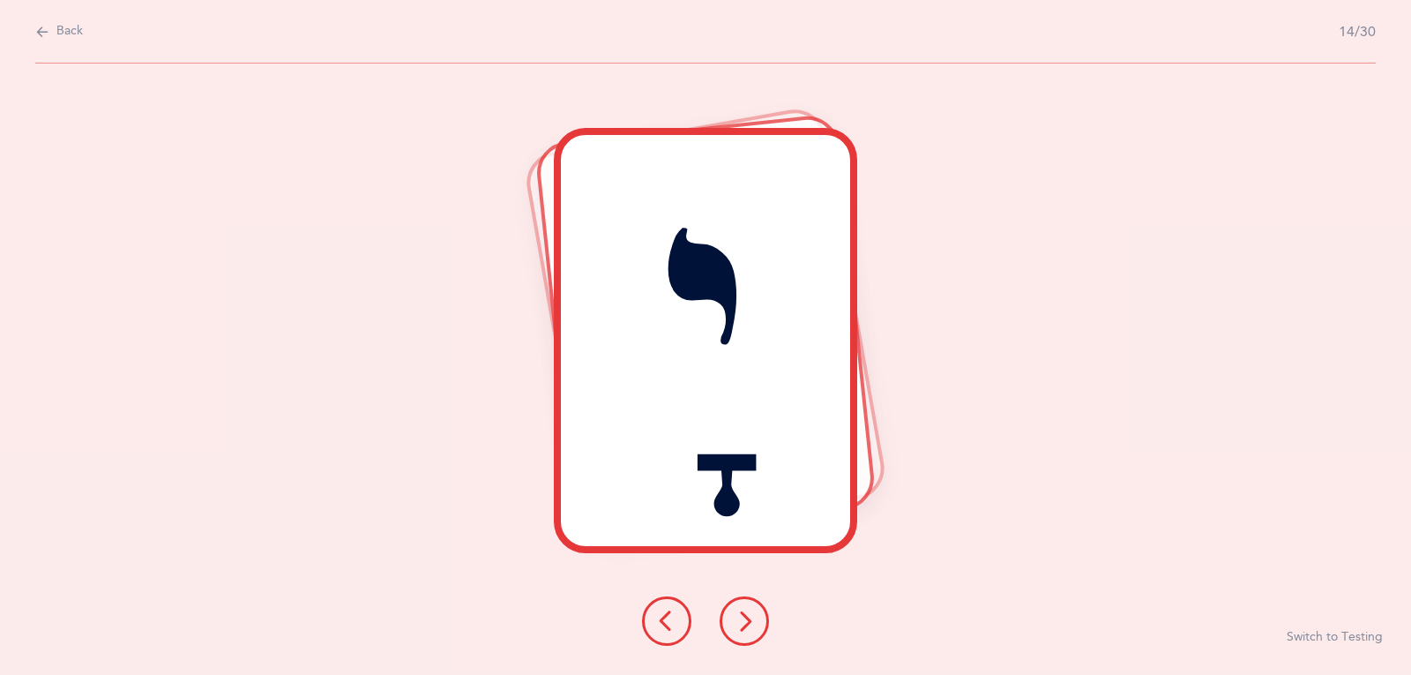
click at [737, 621] on icon at bounding box center [744, 620] width 21 height 21
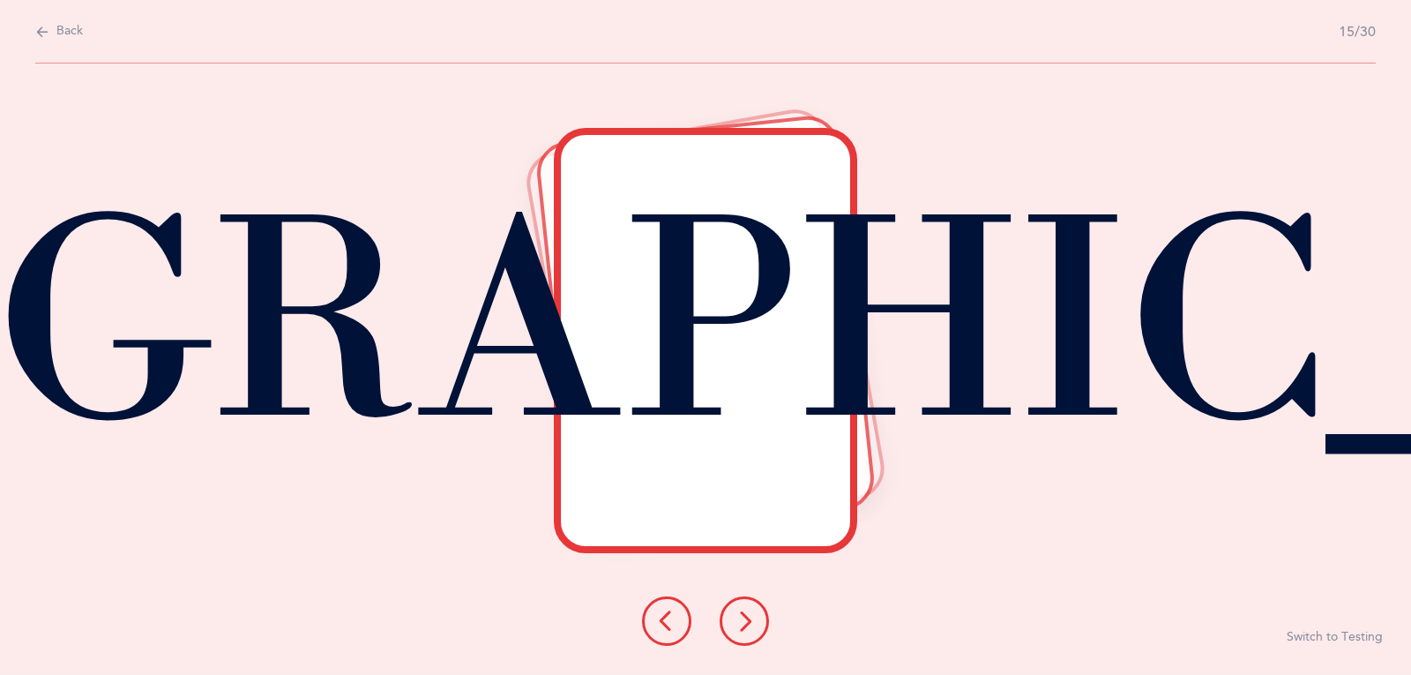
click at [737, 621] on icon at bounding box center [744, 620] width 21 height 21
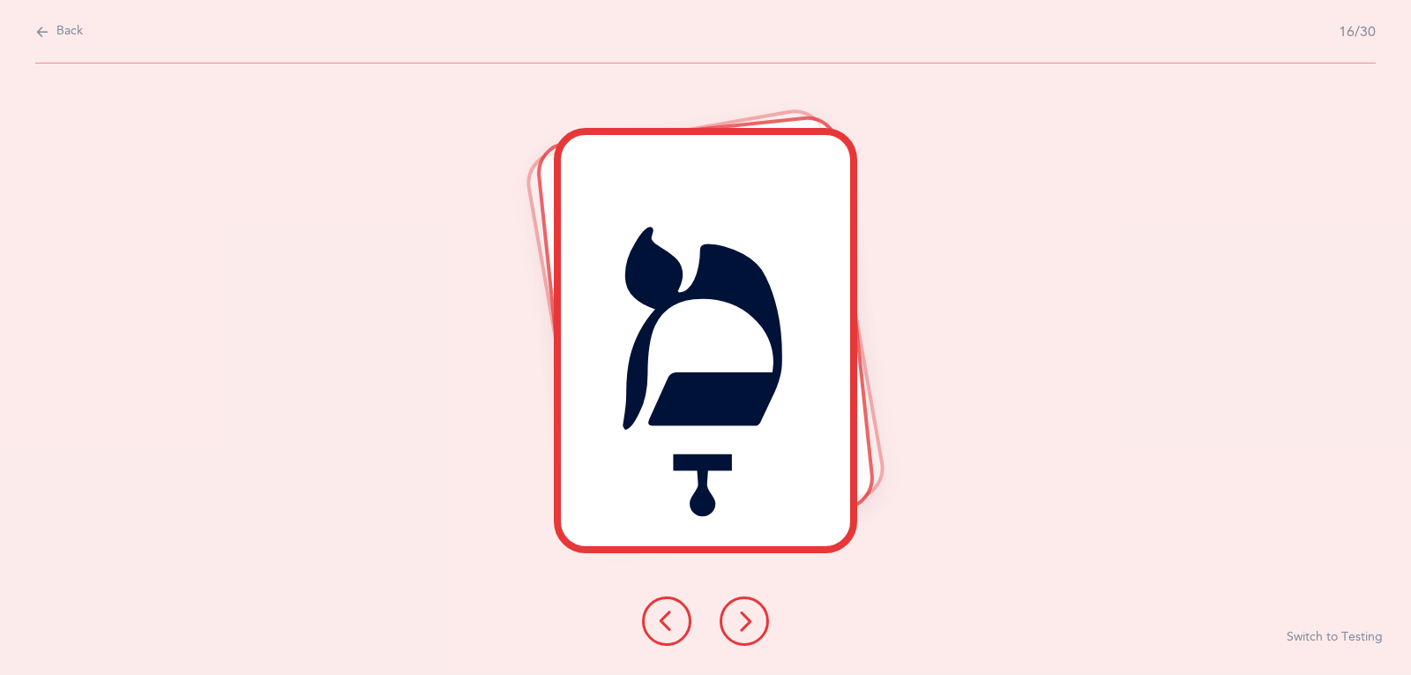
click at [737, 621] on icon at bounding box center [744, 620] width 21 height 21
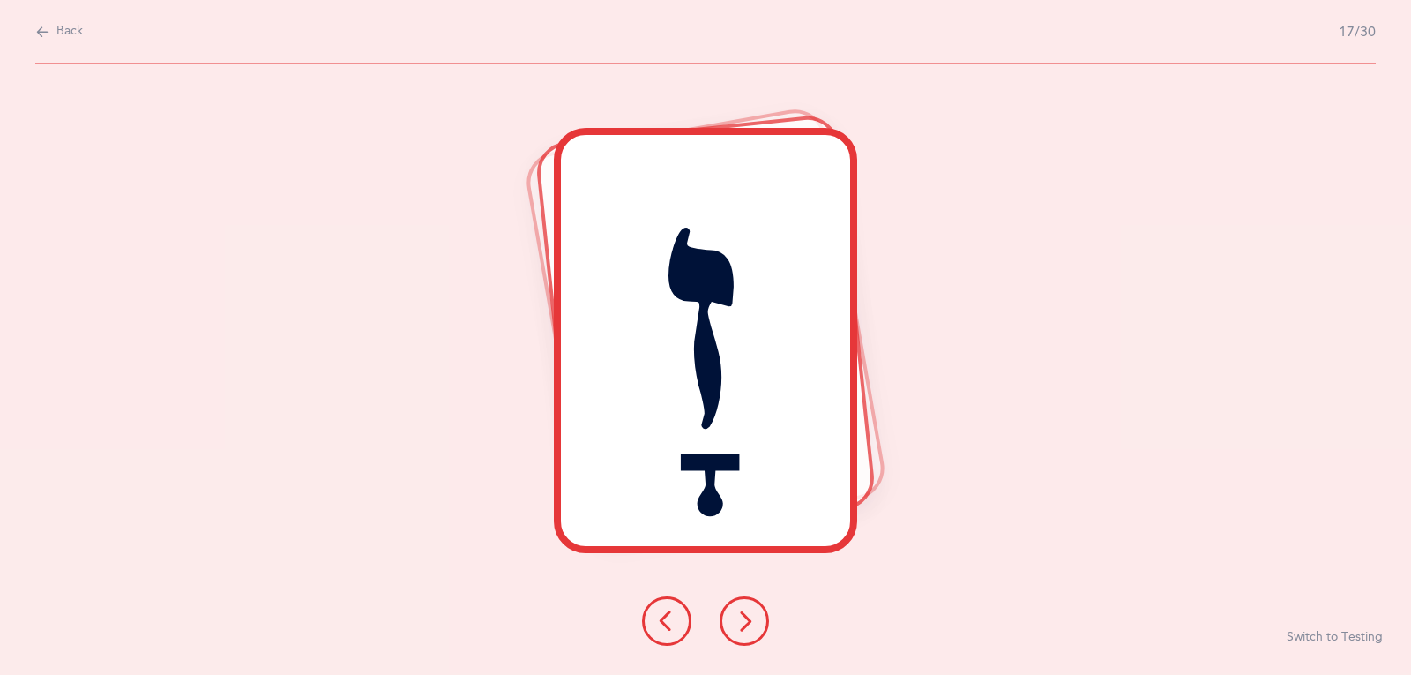
click at [737, 621] on icon at bounding box center [744, 620] width 21 height 21
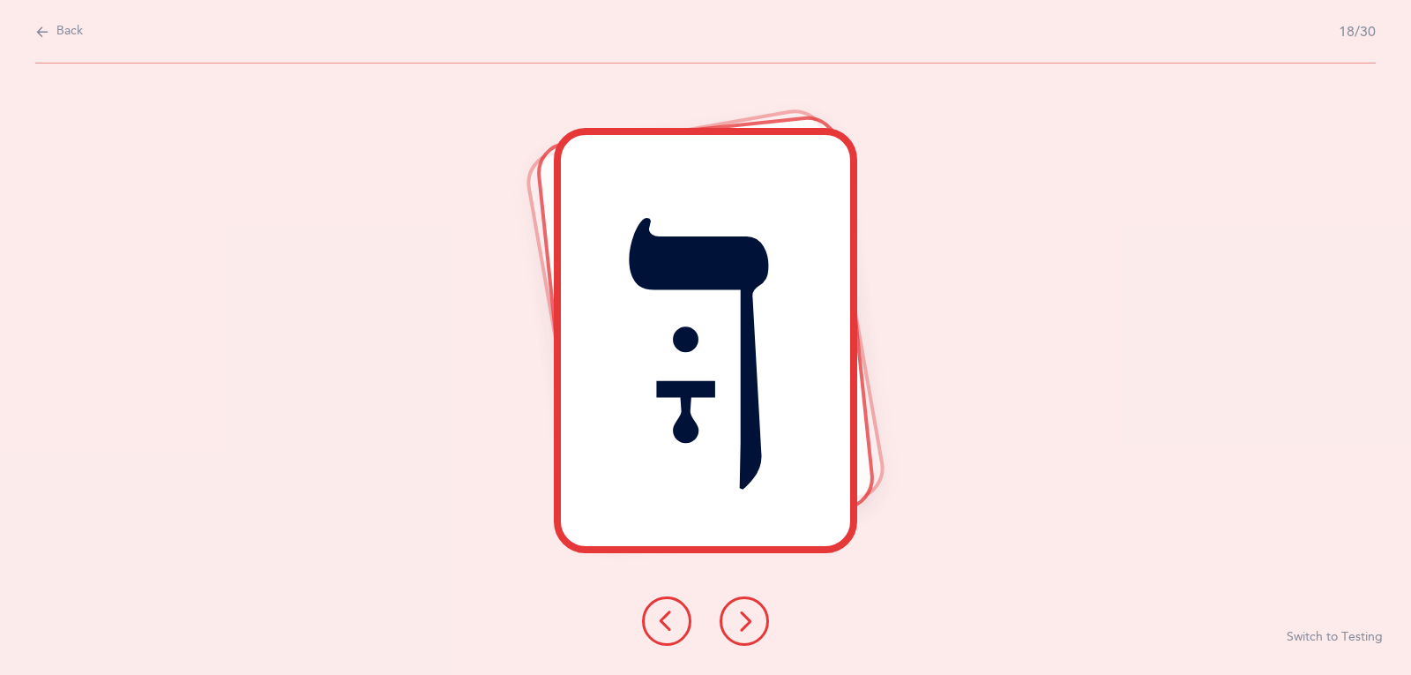
click at [737, 621] on icon at bounding box center [744, 620] width 21 height 21
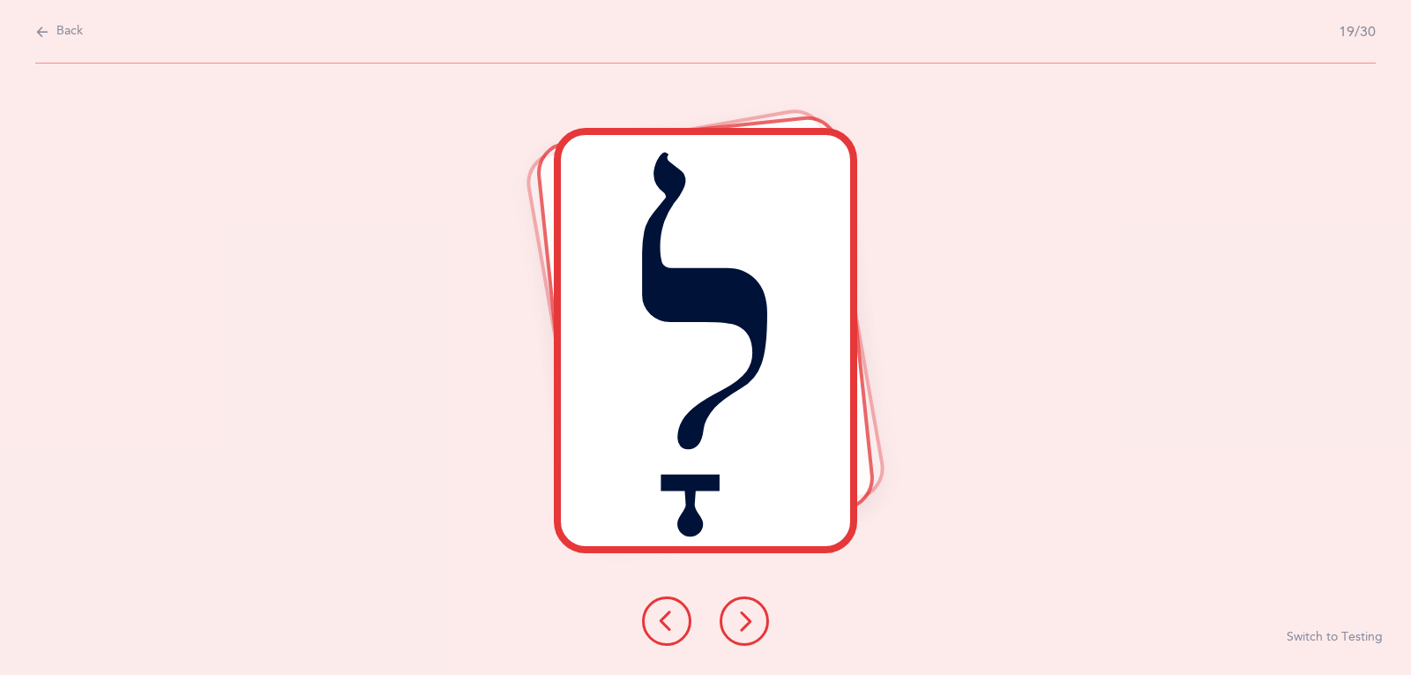
click at [737, 621] on icon at bounding box center [744, 620] width 21 height 21
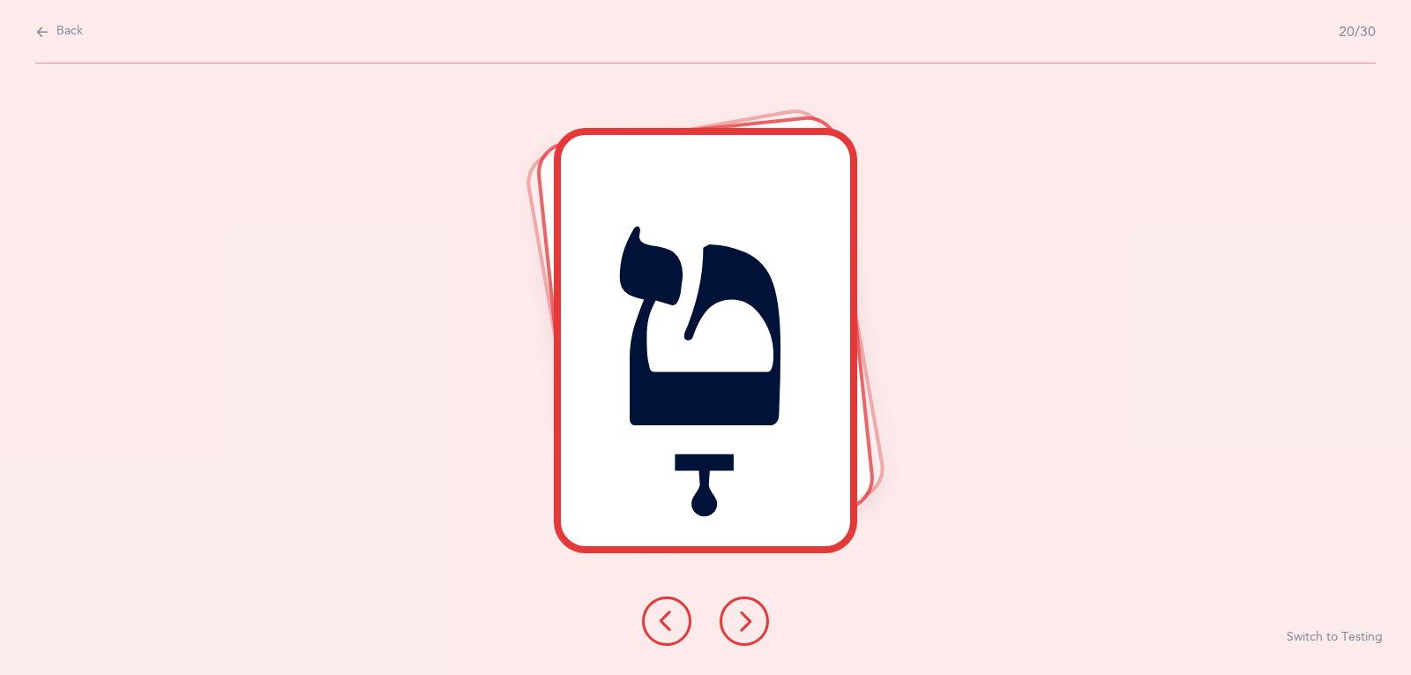
click at [737, 621] on icon at bounding box center [744, 620] width 21 height 21
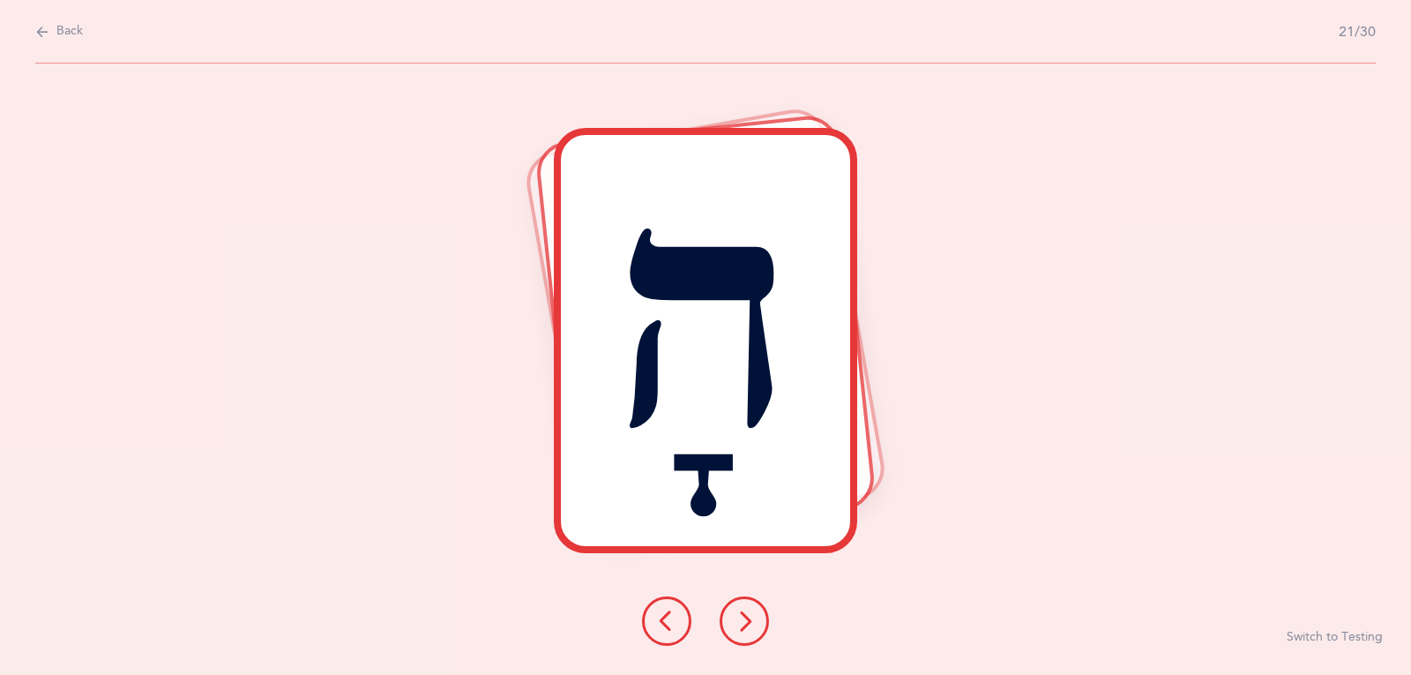
click at [737, 621] on icon at bounding box center [744, 620] width 21 height 21
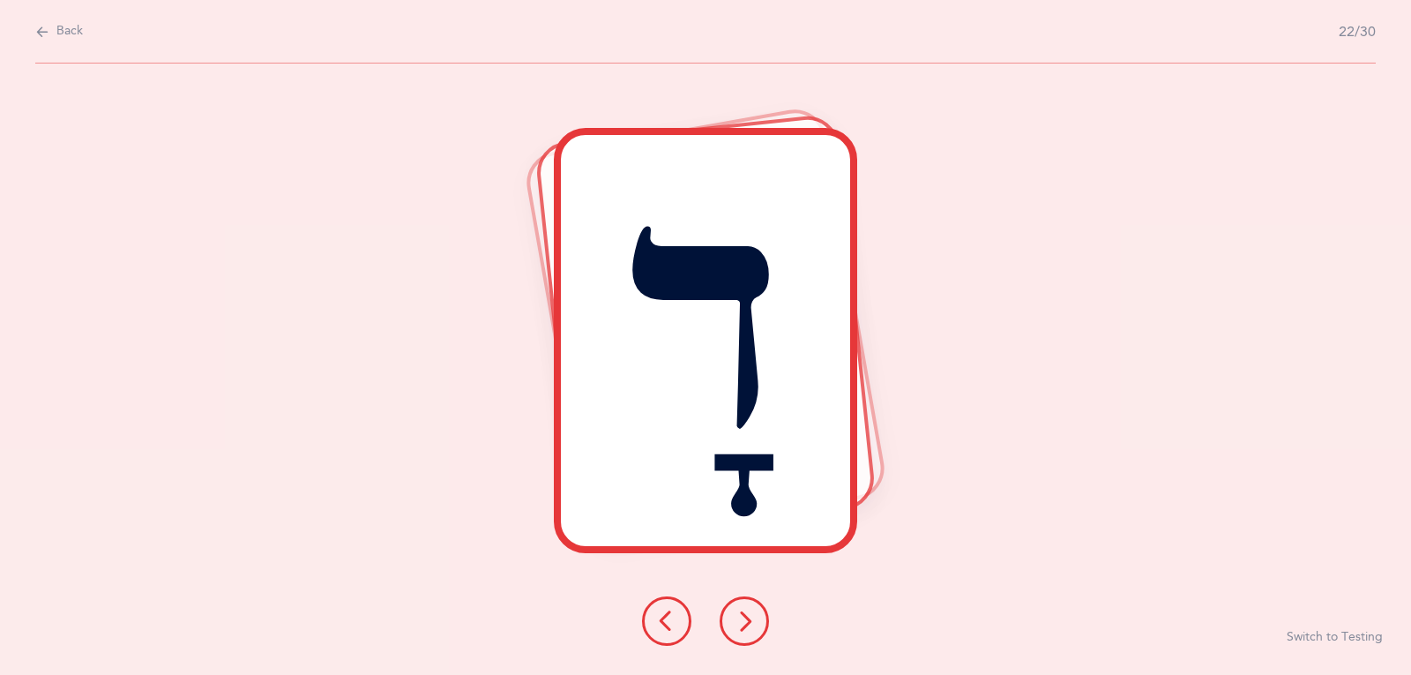
click at [737, 621] on icon at bounding box center [744, 620] width 21 height 21
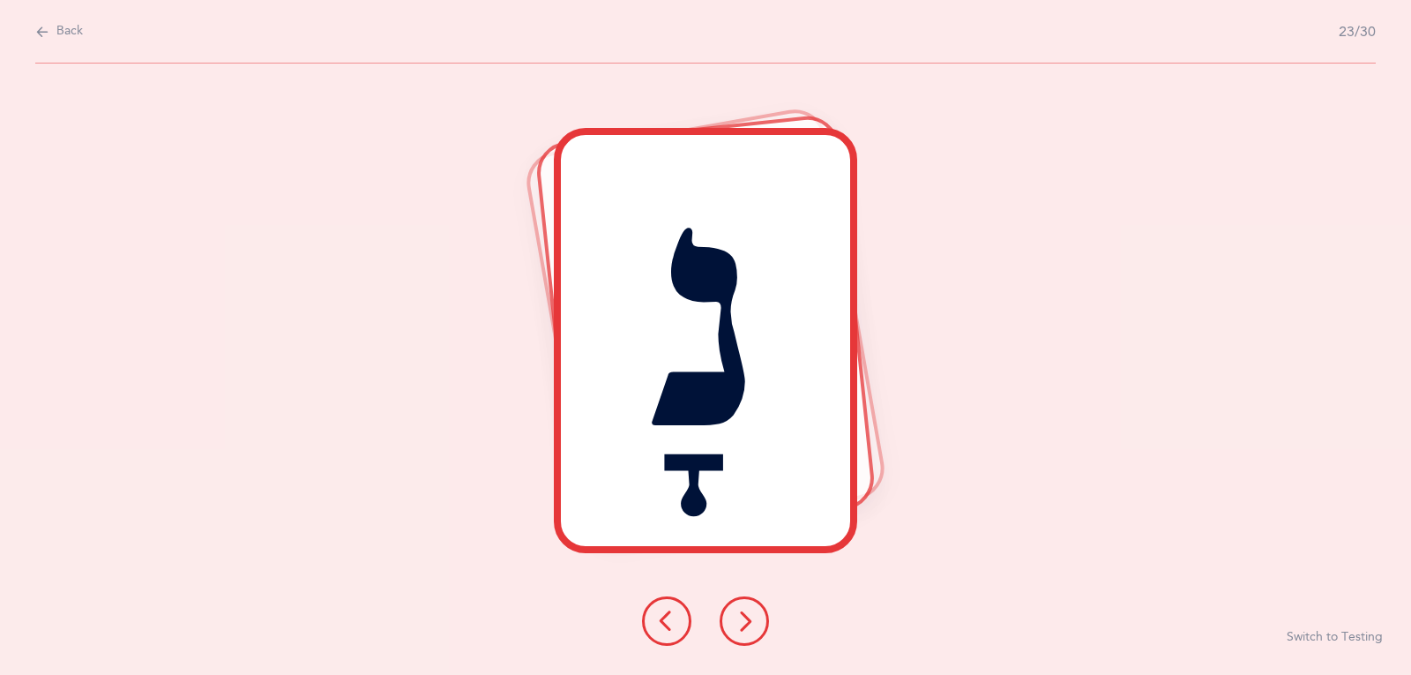
click at [737, 621] on icon at bounding box center [744, 620] width 21 height 21
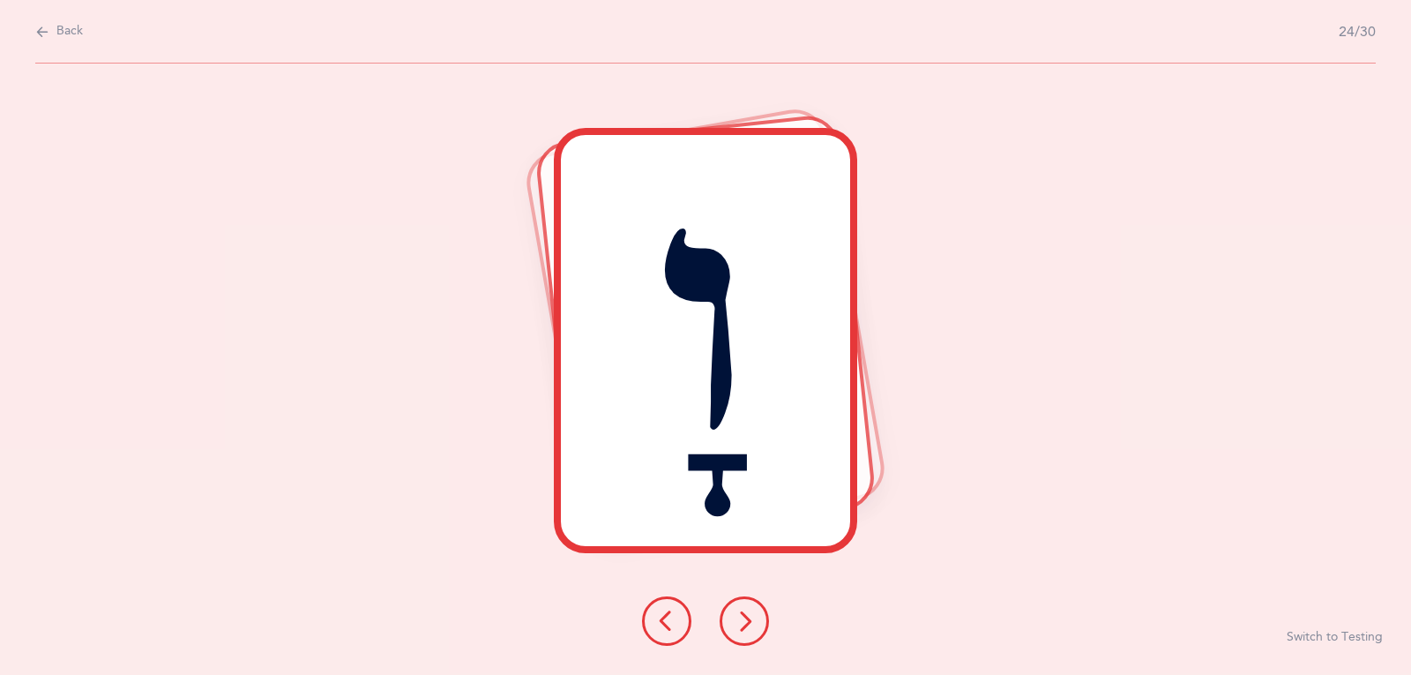
click at [737, 621] on icon at bounding box center [744, 620] width 21 height 21
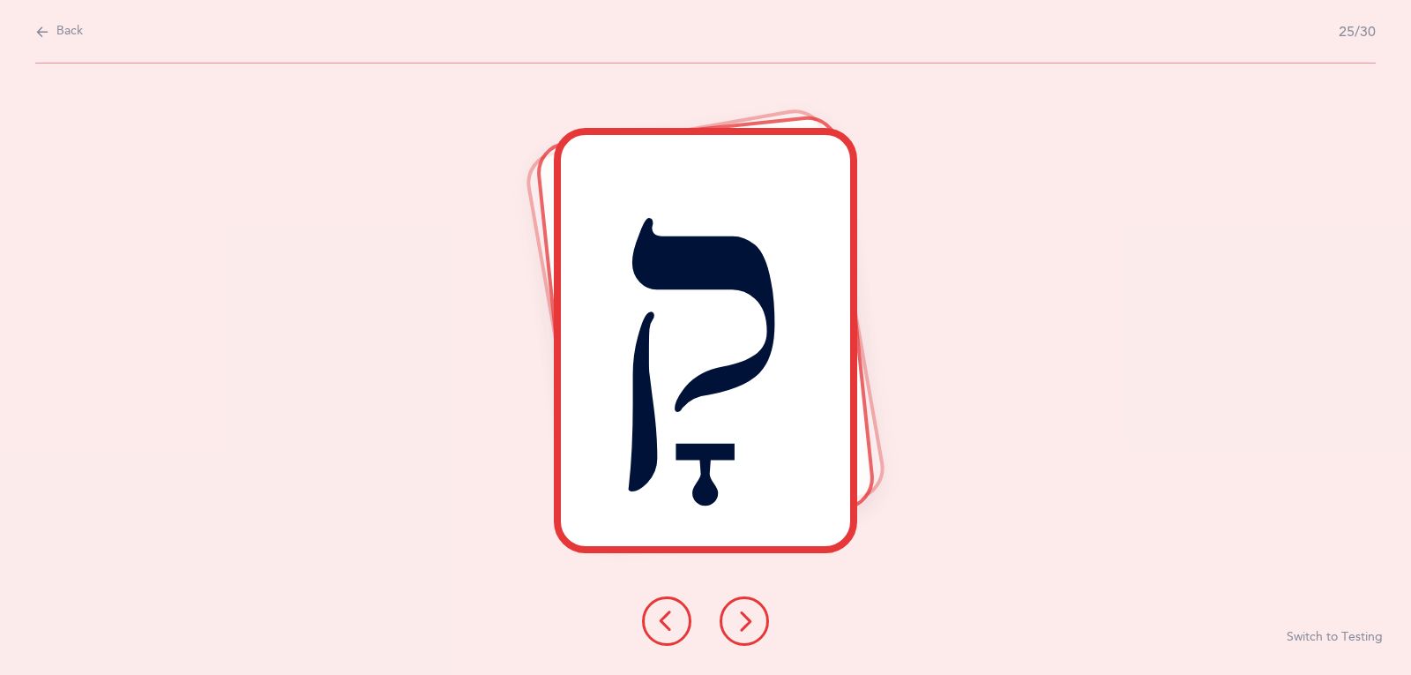
click at [737, 621] on icon at bounding box center [744, 620] width 21 height 21
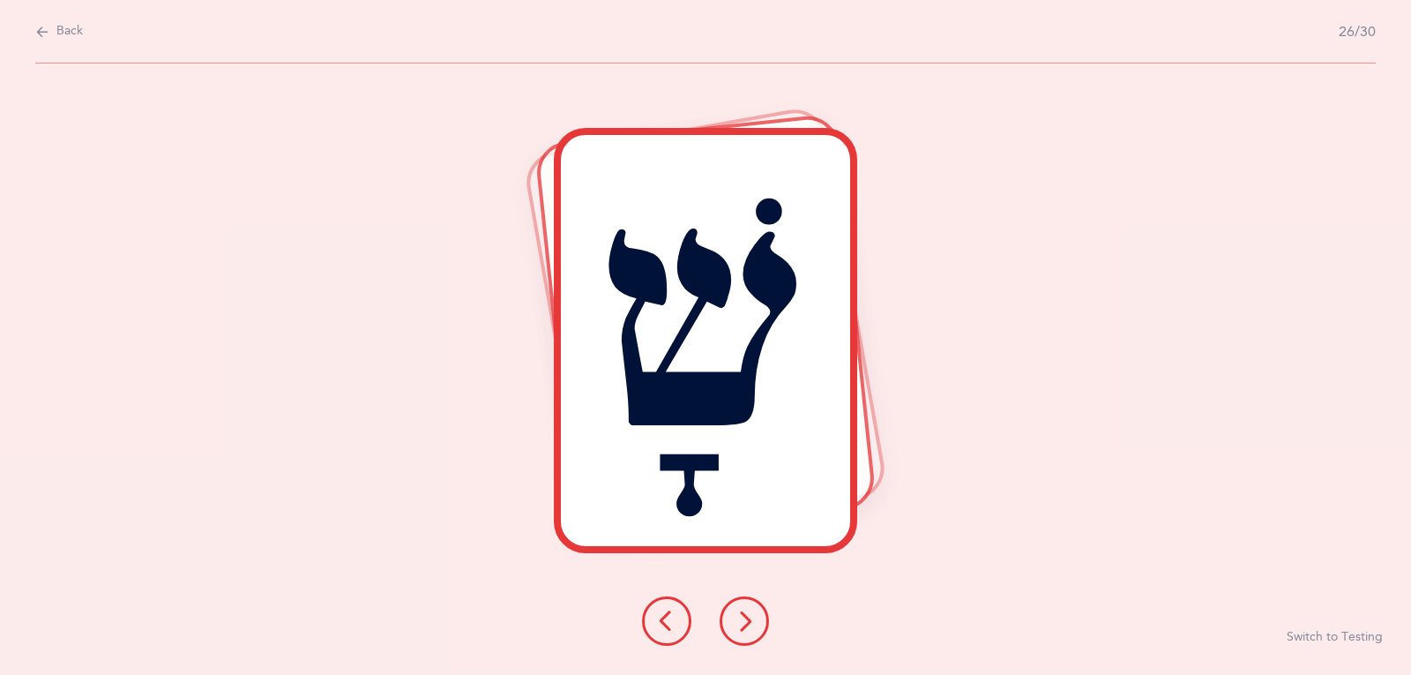
click at [737, 621] on icon at bounding box center [744, 620] width 21 height 21
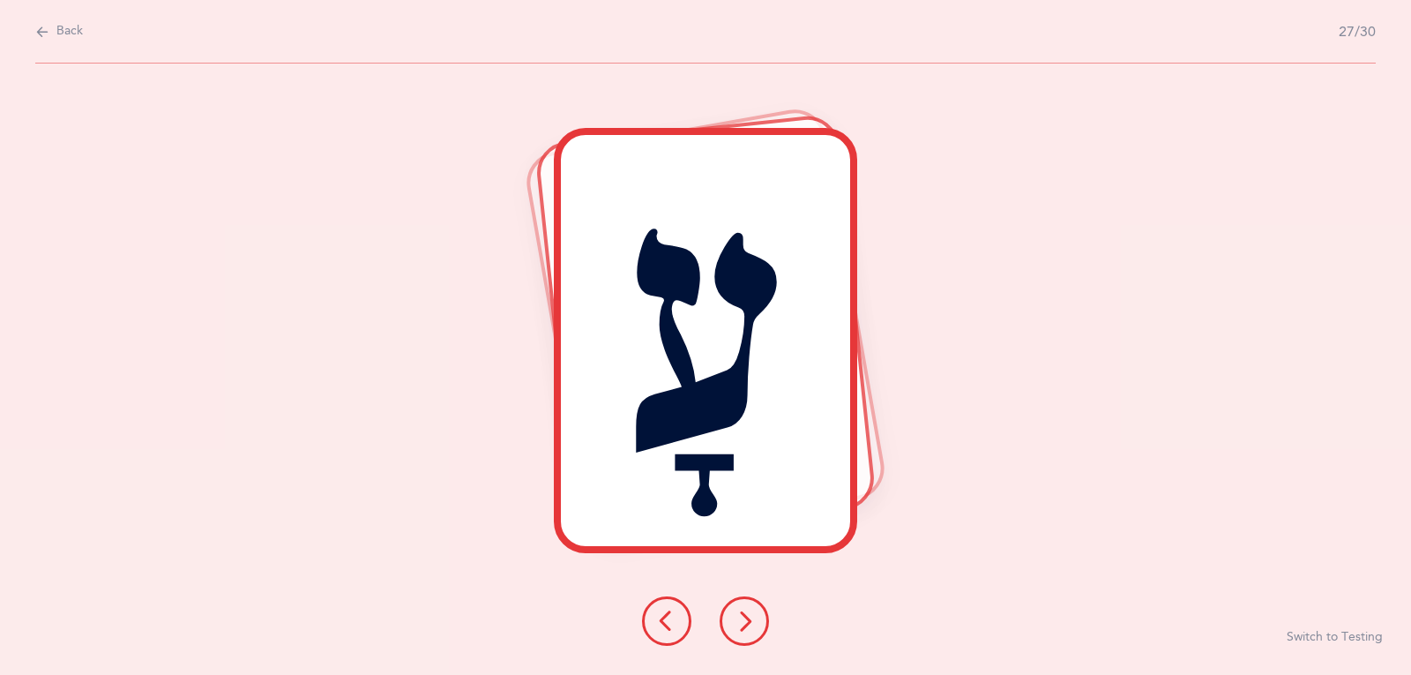
click at [737, 621] on icon at bounding box center [744, 620] width 21 height 21
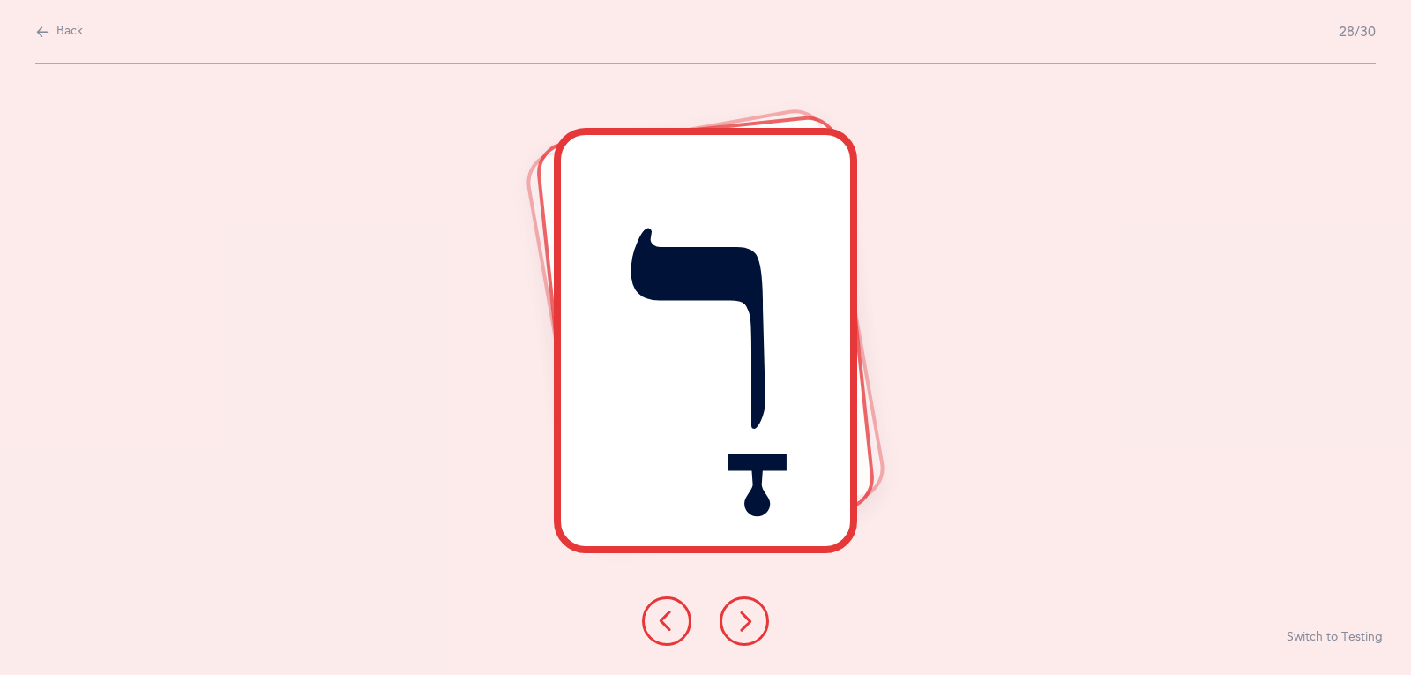
click at [737, 621] on icon at bounding box center [744, 620] width 21 height 21
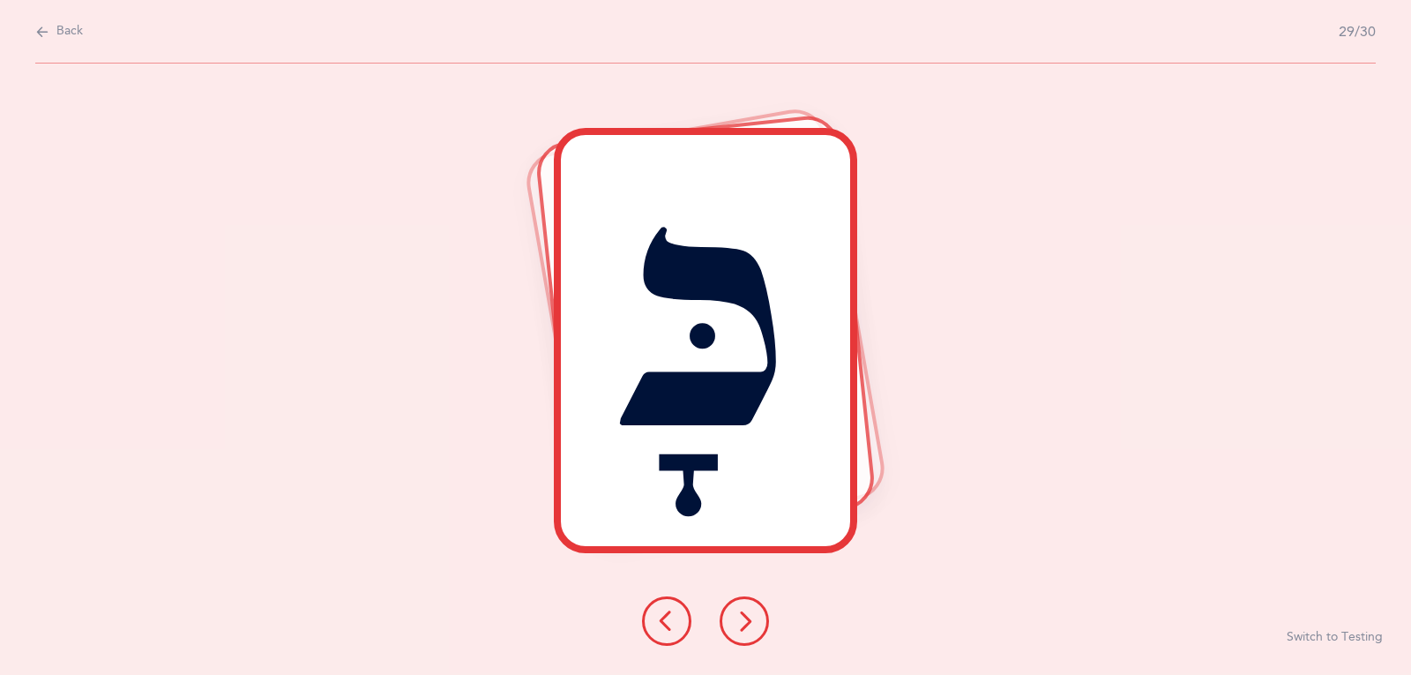
click at [732, 635] on button at bounding box center [744, 620] width 49 height 49
